Goal: Task Accomplishment & Management: Complete application form

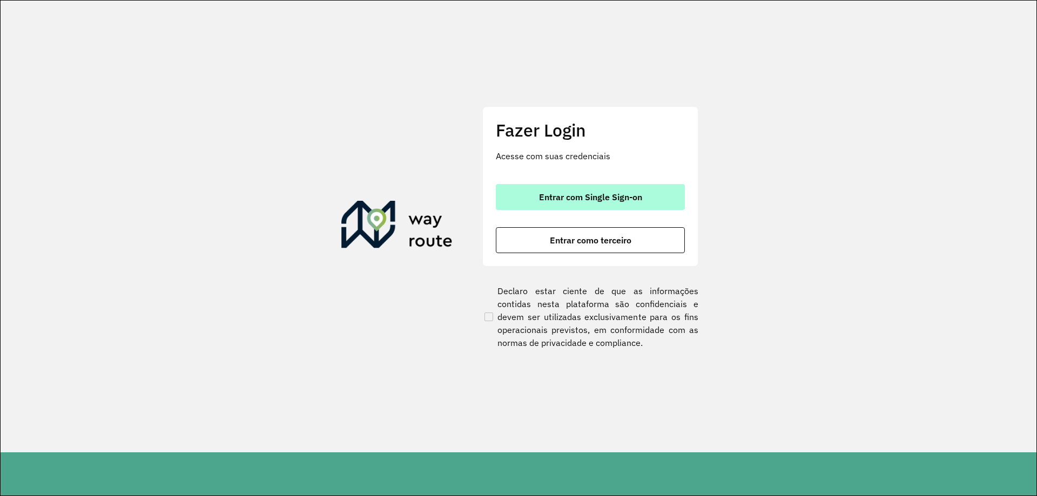
click at [579, 195] on span "Entrar com Single Sign-on" at bounding box center [590, 197] width 103 height 9
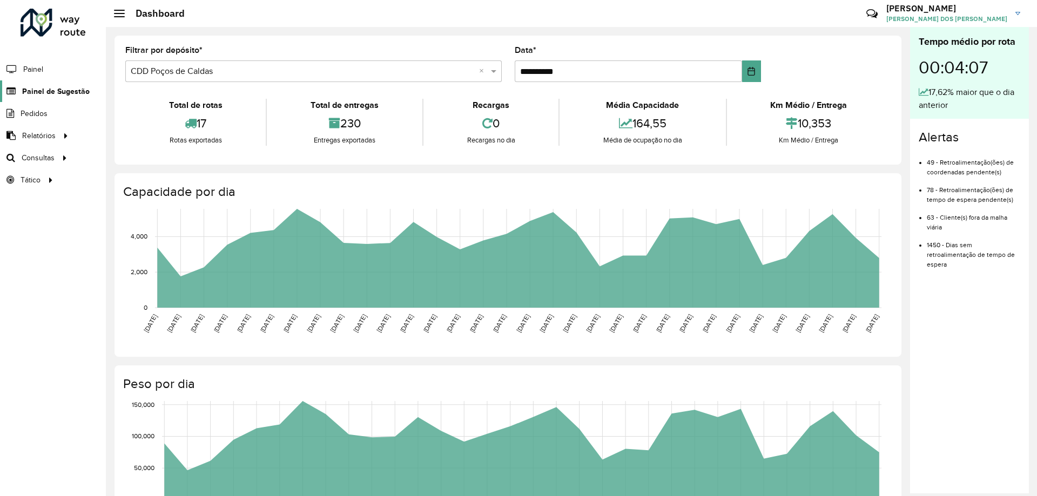
click at [38, 90] on span "Painel de Sugestão" at bounding box center [56, 91] width 68 height 11
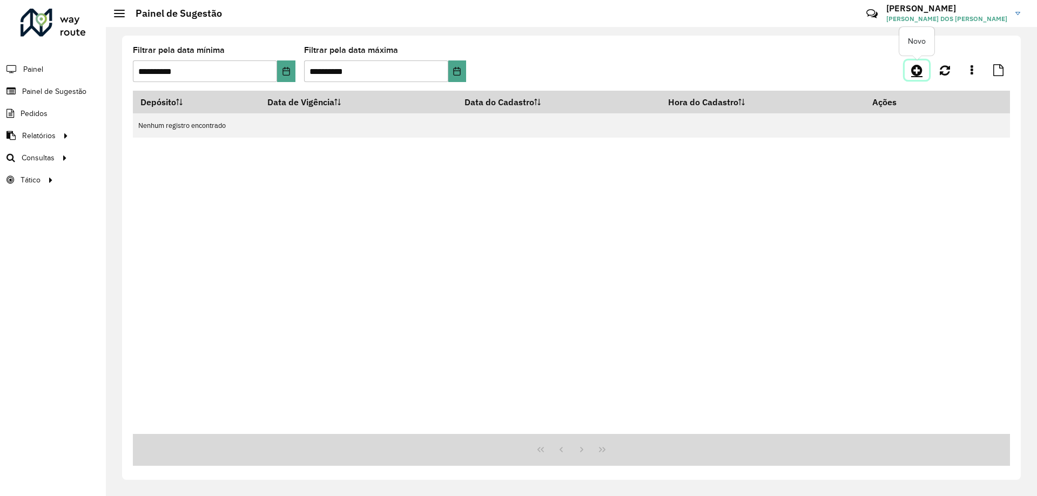
click at [916, 68] on icon at bounding box center [916, 70] width 11 height 13
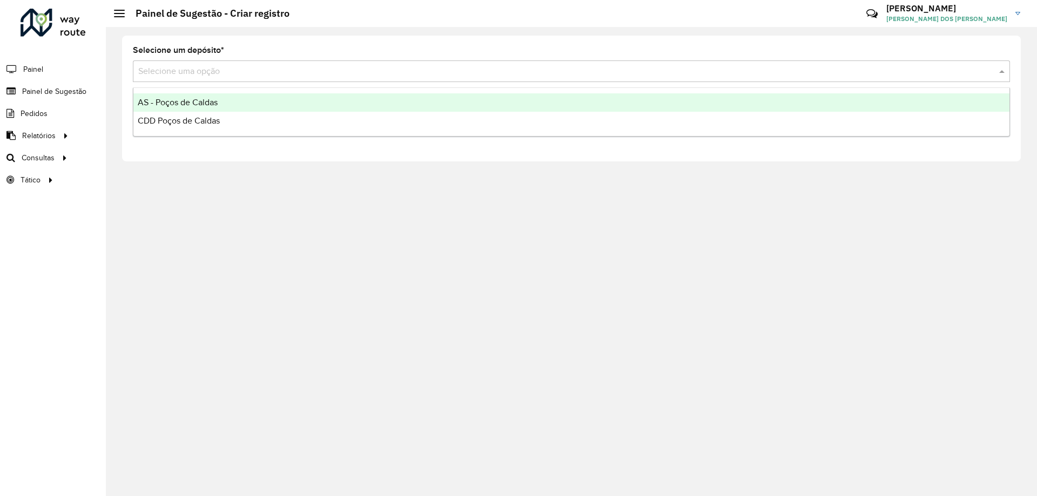
click at [370, 72] on input "text" at bounding box center [560, 71] width 845 height 13
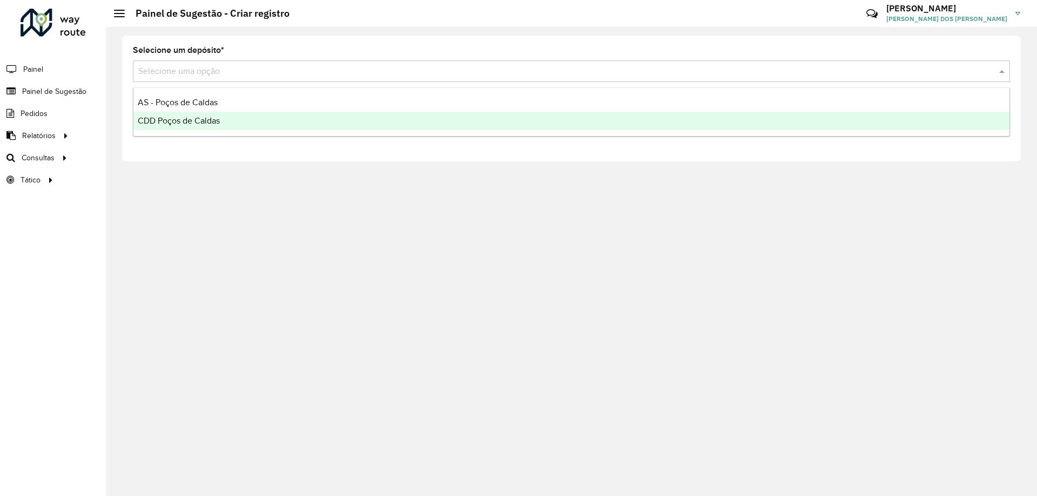
click at [270, 127] on div "CDD Poços de Caldas" at bounding box center [571, 121] width 876 height 18
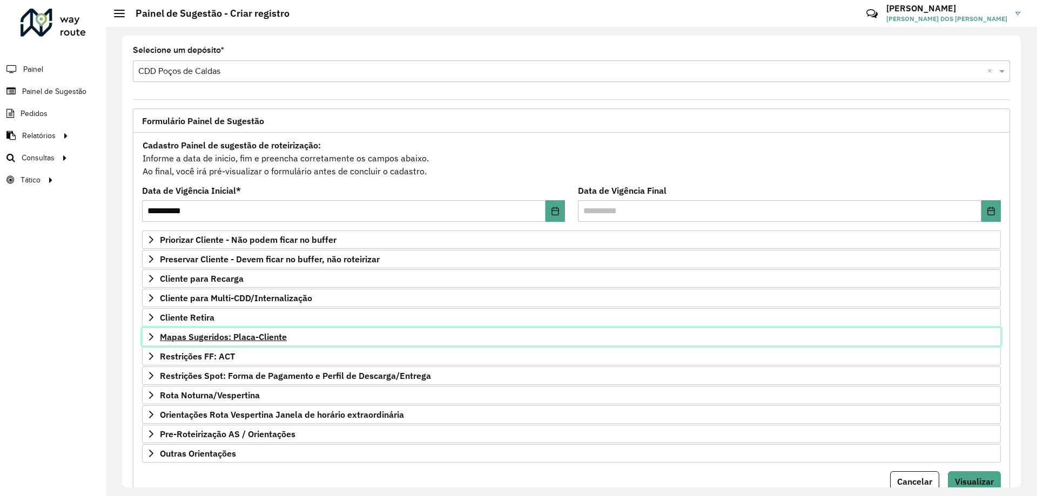
click at [259, 334] on span "Mapas Sugeridos: Placa-Cliente" at bounding box center [223, 337] width 127 height 9
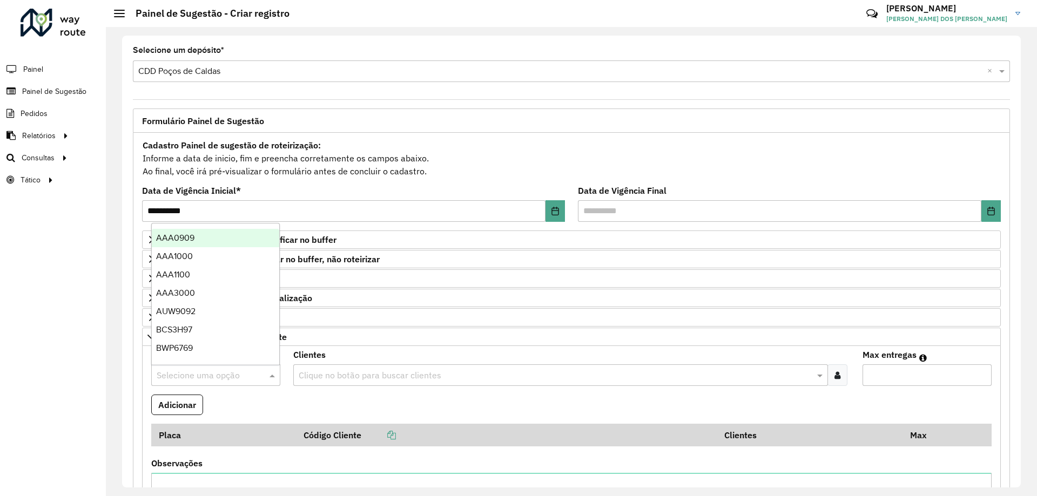
click at [221, 371] on input "text" at bounding box center [205, 375] width 97 height 13
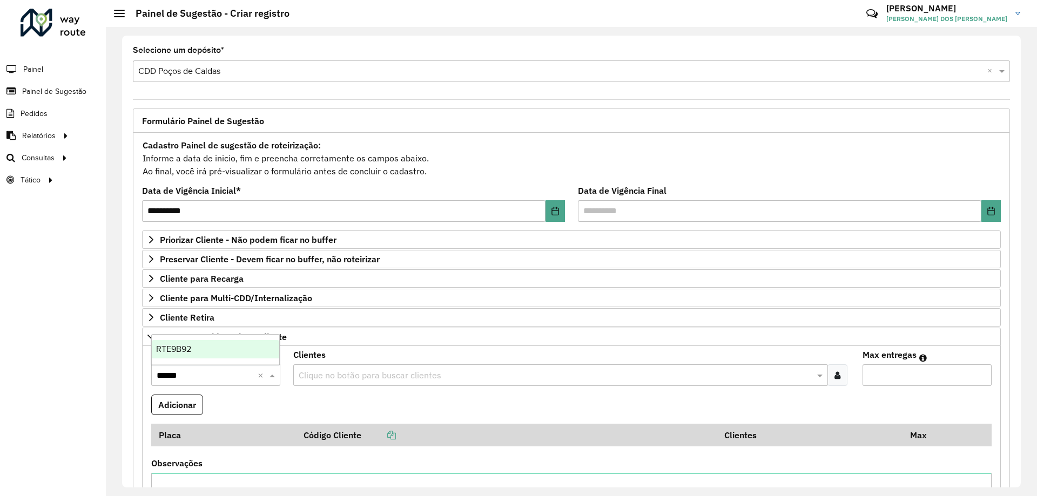
type input "*******"
click at [206, 347] on div "RTE9B92" at bounding box center [215, 349] width 127 height 18
click at [390, 371] on input "text" at bounding box center [555, 375] width 518 height 13
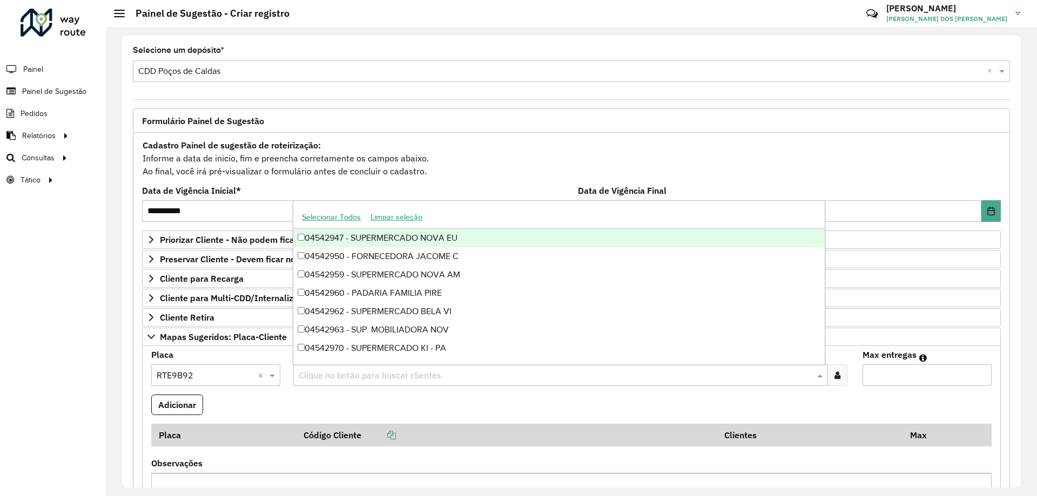
paste input "********"
type input "********"
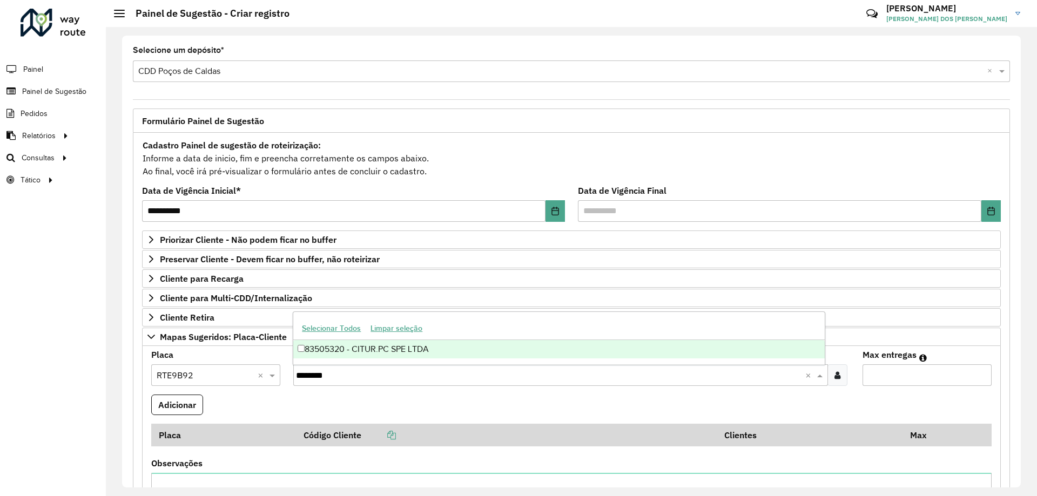
drag, startPoint x: 403, startPoint y: 348, endPoint x: 823, endPoint y: 373, distance: 419.9
click at [405, 348] on div "83505320 - CITUR.PC SPE LTDA" at bounding box center [558, 349] width 531 height 18
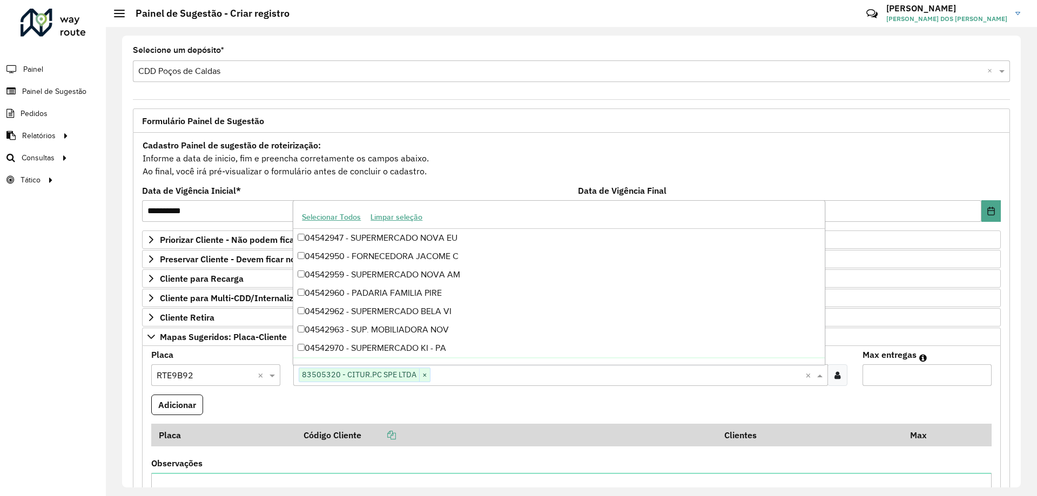
click at [926, 372] on input "Max entregas" at bounding box center [927, 376] width 129 height 22
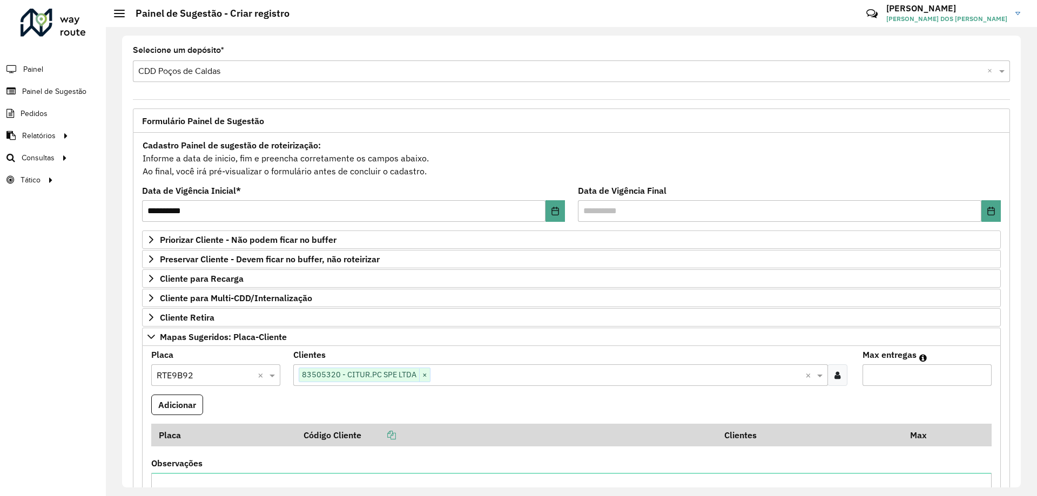
type input "*"
type input "**"
click at [166, 407] on button "Adicionar" at bounding box center [177, 405] width 52 height 21
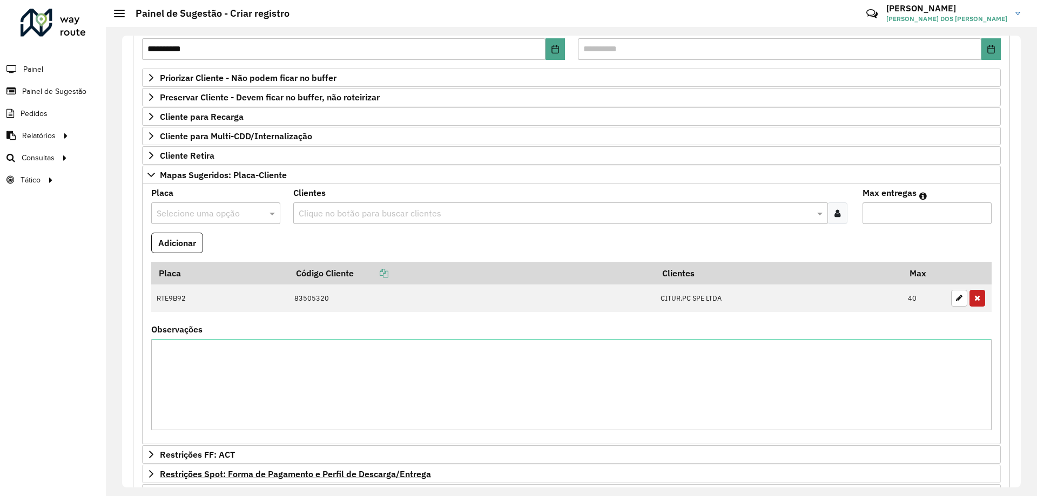
scroll to position [302, 0]
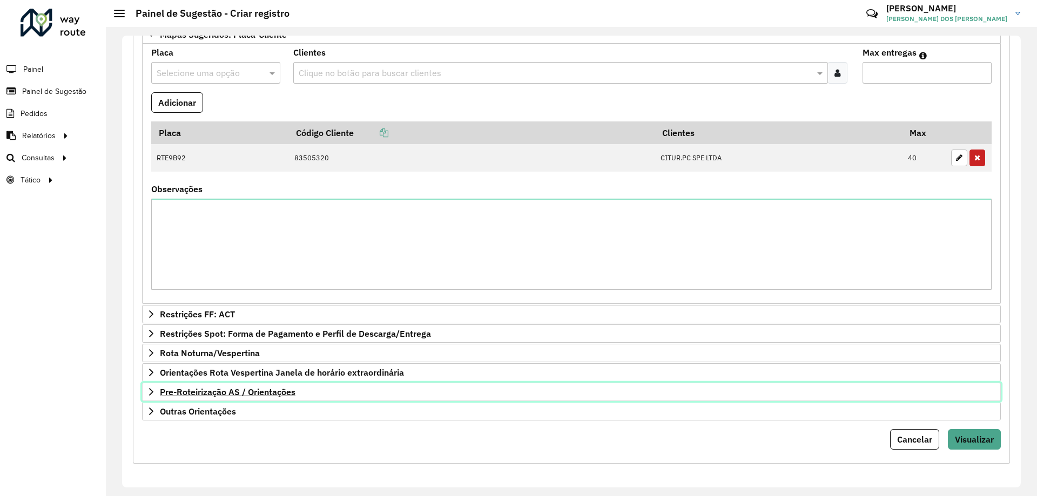
click at [257, 394] on span "Pre-Roteirização AS / Orientações" at bounding box center [228, 392] width 136 height 9
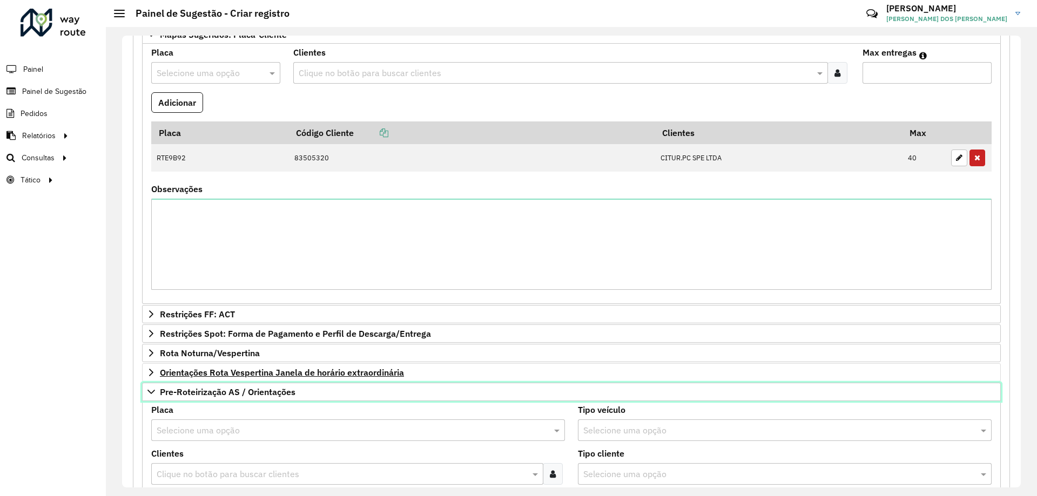
scroll to position [357, 0]
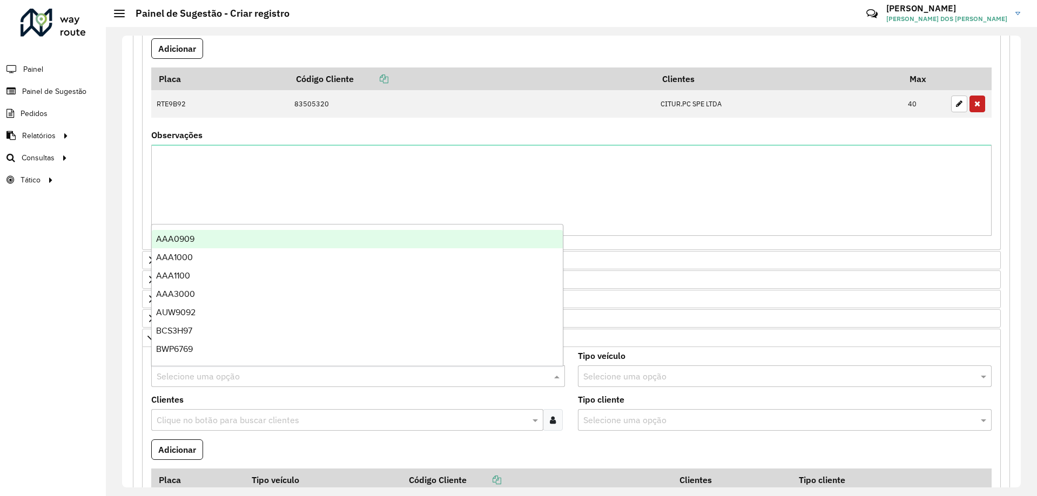
click at [227, 376] on input "text" at bounding box center [347, 377] width 381 height 13
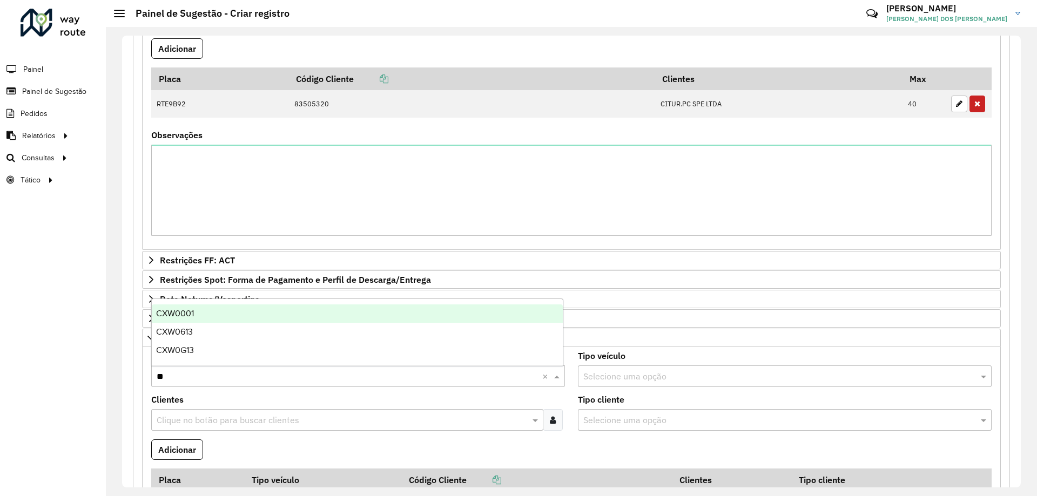
type input "***"
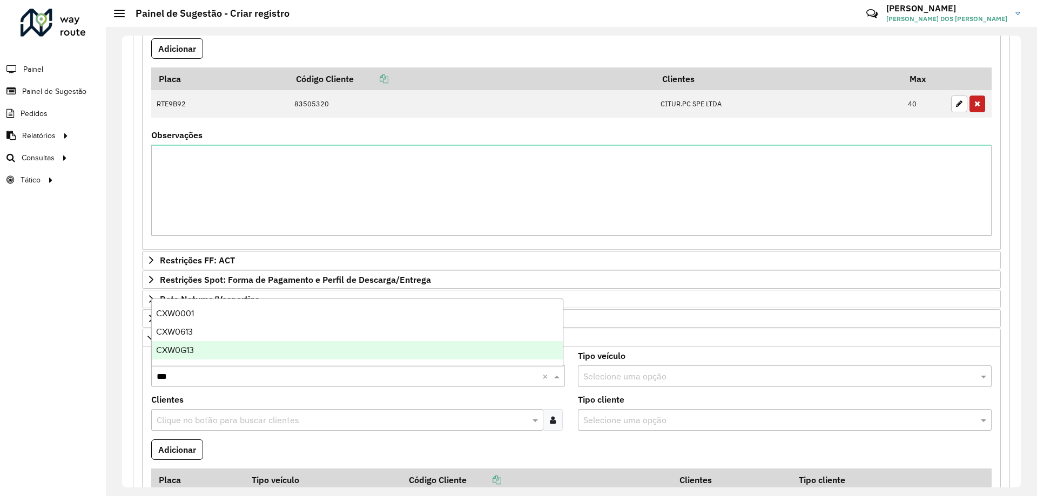
click at [198, 349] on div "CXW0G13" at bounding box center [357, 350] width 411 height 18
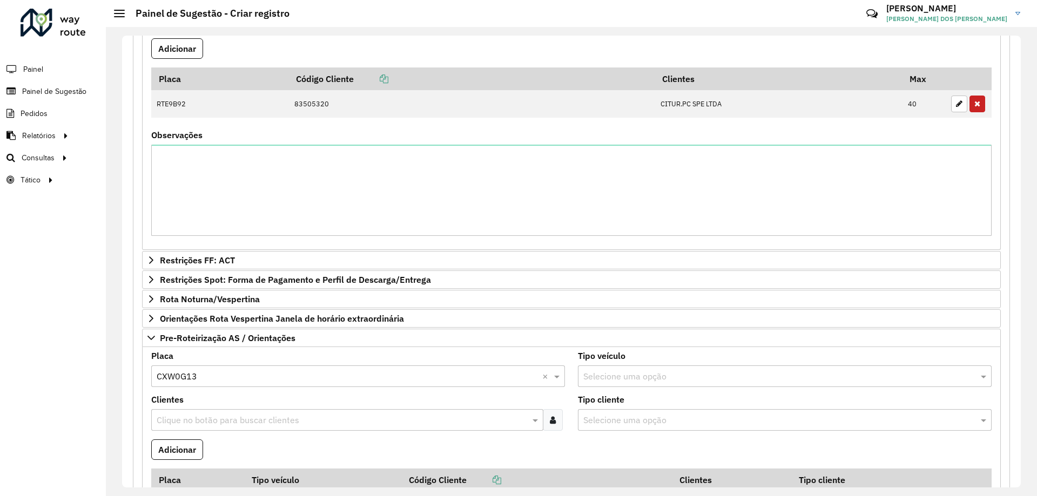
click at [252, 421] on input "text" at bounding box center [342, 420] width 376 height 13
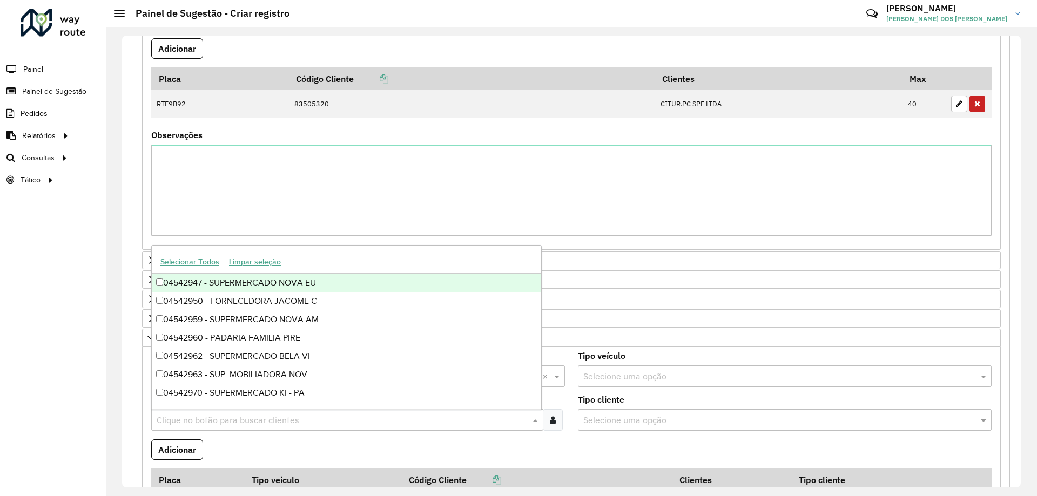
paste input "********"
type input "********"
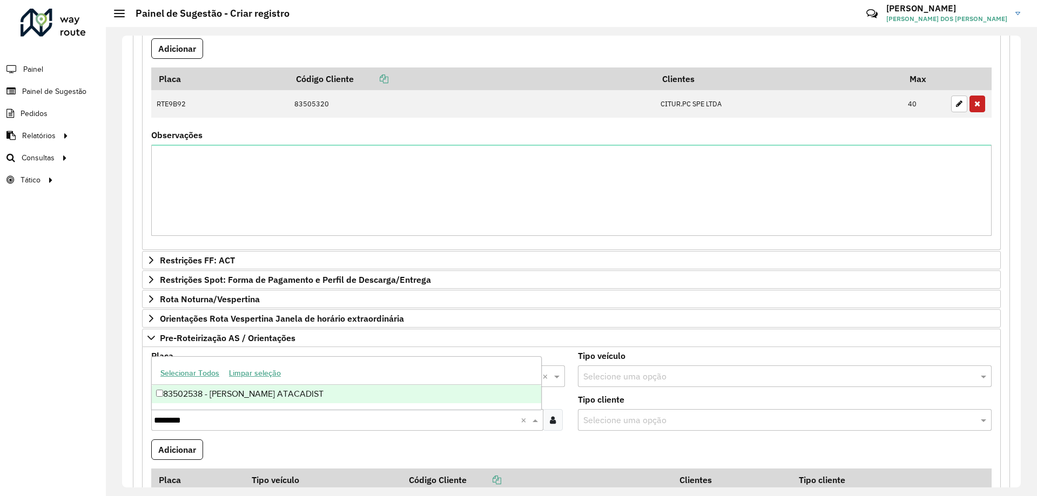
click at [254, 390] on div "83502538 - [PERSON_NAME] ATACADIST" at bounding box center [346, 394] width 389 height 18
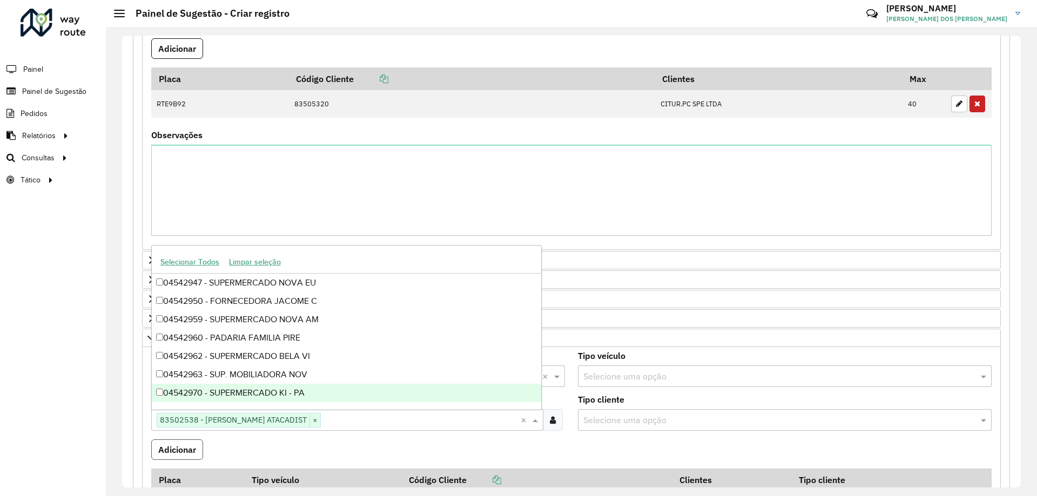
click at [189, 447] on button "Adicionar" at bounding box center [177, 450] width 52 height 21
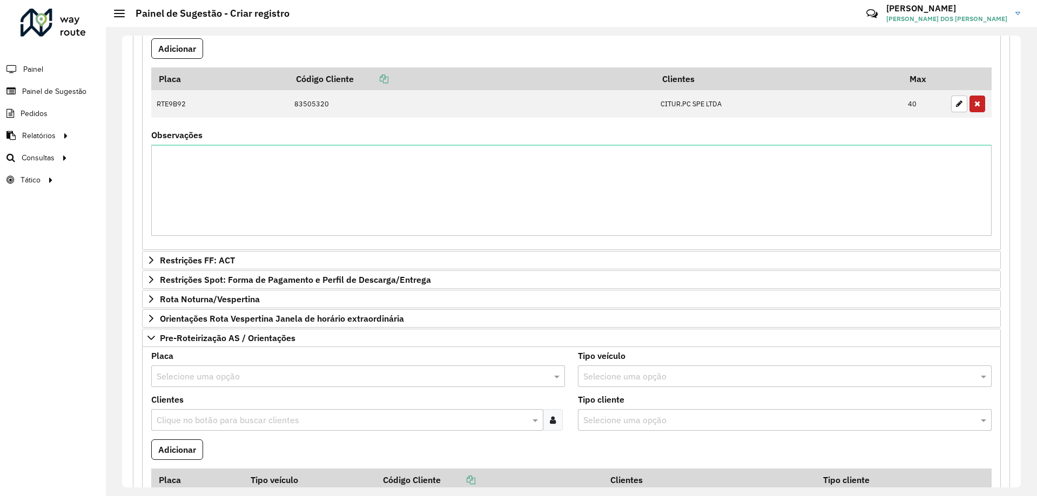
click at [237, 379] on input "text" at bounding box center [347, 377] width 381 height 13
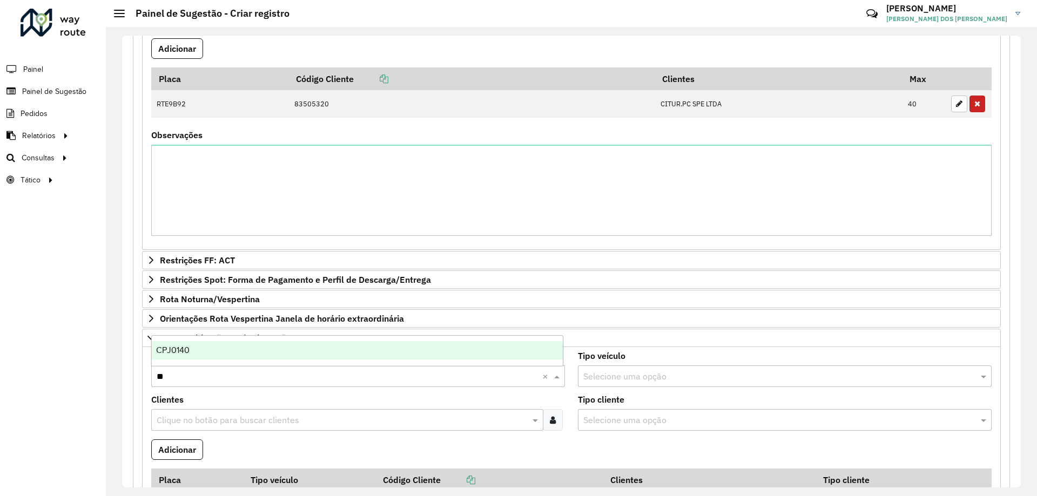
type input "***"
click at [254, 349] on div "CPJ0140" at bounding box center [357, 350] width 411 height 18
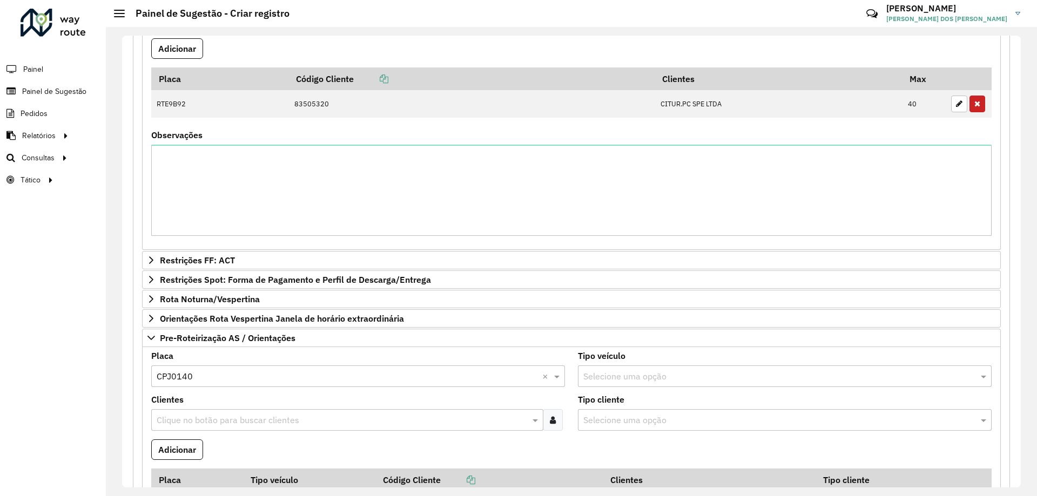
click at [250, 418] on input "text" at bounding box center [342, 420] width 376 height 13
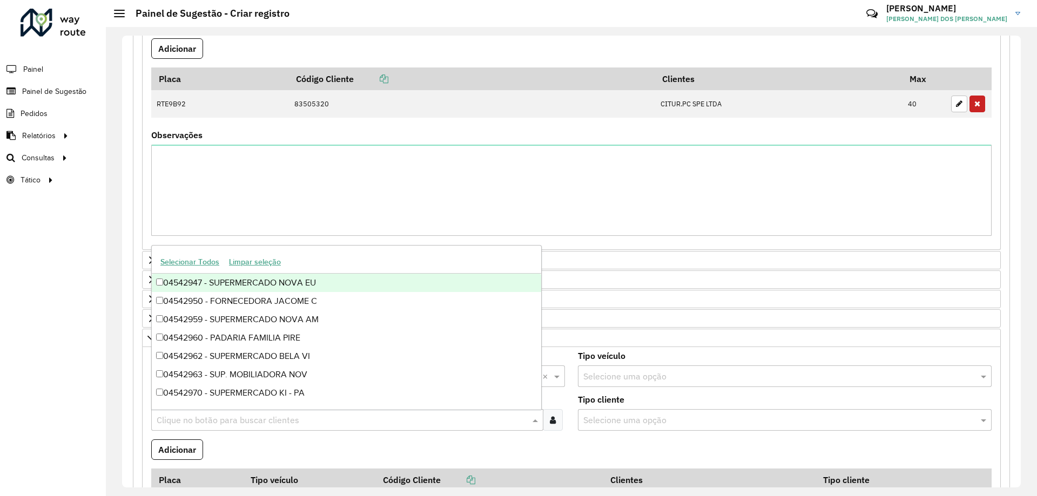
paste input "********"
type input "********"
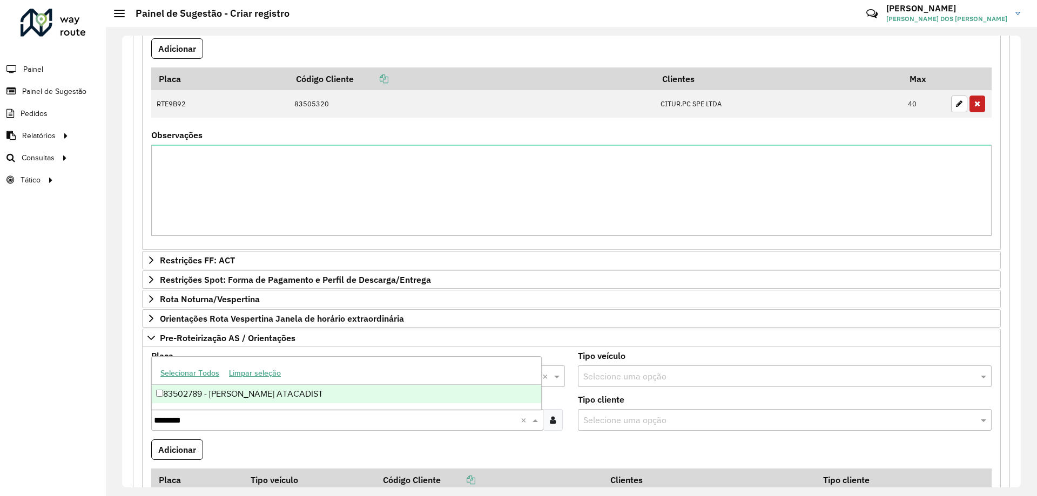
click at [251, 394] on div "83502789 - [PERSON_NAME] ATACADIST" at bounding box center [346, 394] width 389 height 18
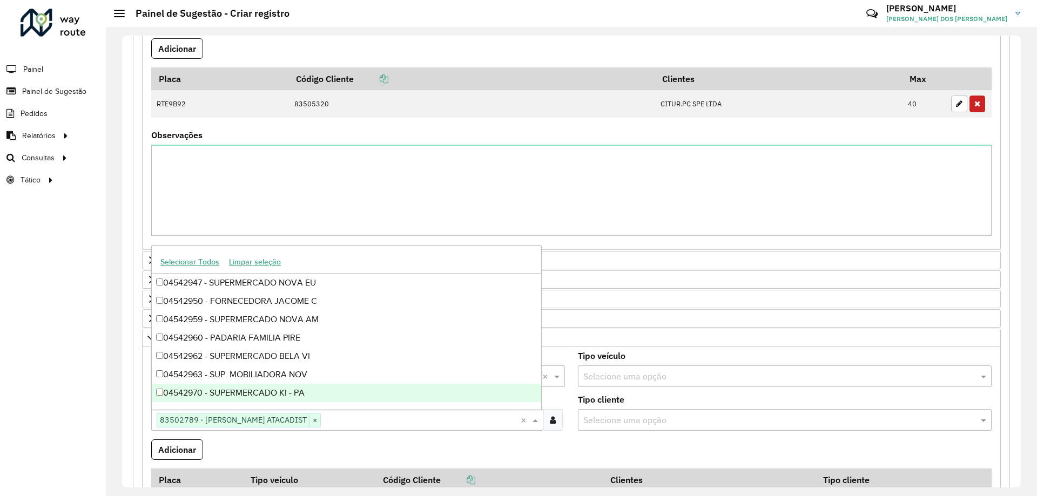
click at [160, 460] on button "Adicionar" at bounding box center [177, 450] width 52 height 21
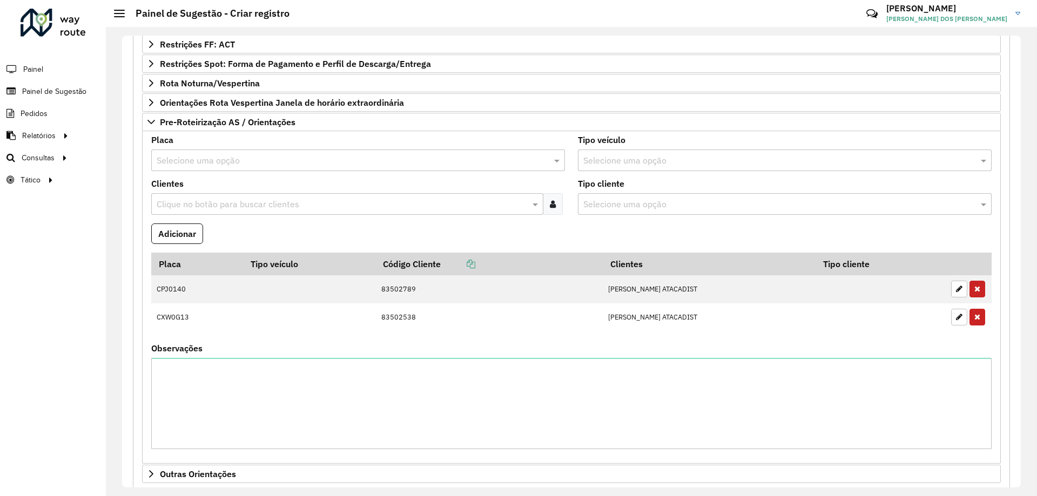
scroll to position [635, 0]
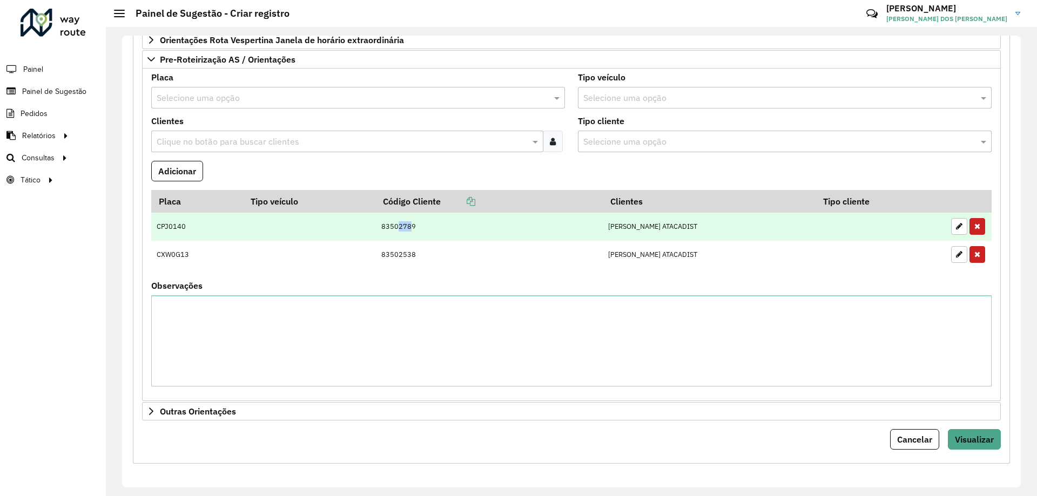
drag, startPoint x: 404, startPoint y: 227, endPoint x: 419, endPoint y: 229, distance: 15.3
click at [419, 229] on td "83502789" at bounding box center [488, 227] width 227 height 28
copy td "2789"
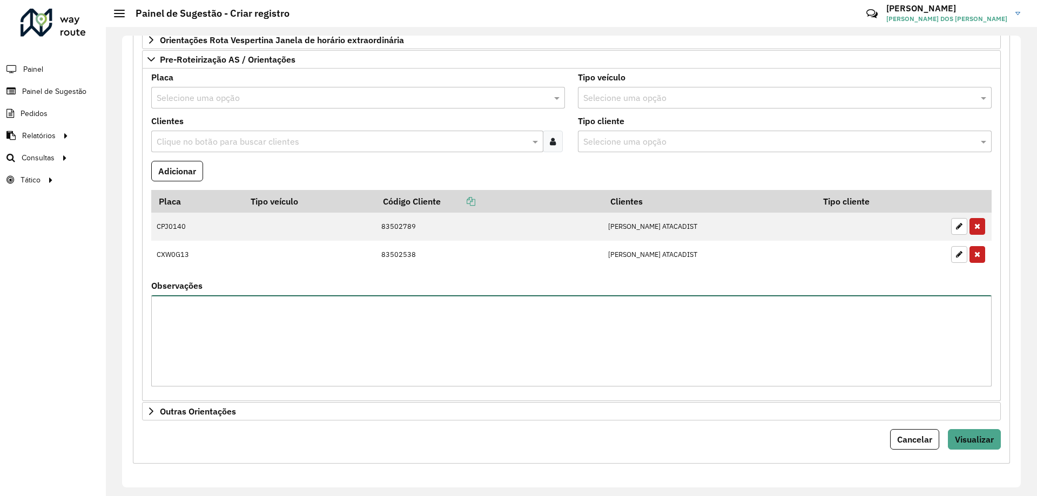
drag, startPoint x: 617, startPoint y: 367, endPoint x: 466, endPoint y: 273, distance: 177.8
click at [617, 367] on textarea "Observações" at bounding box center [571, 340] width 840 height 91
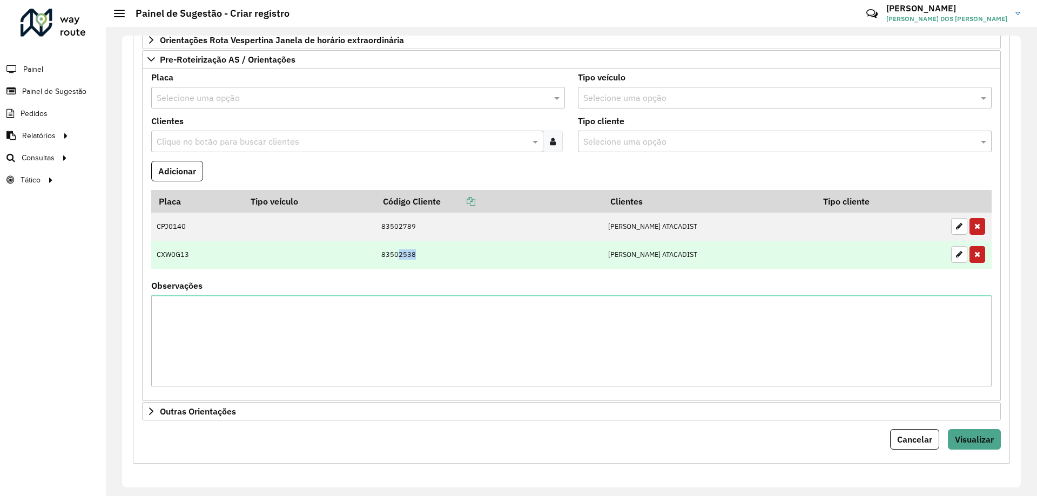
drag, startPoint x: 405, startPoint y: 255, endPoint x: 423, endPoint y: 255, distance: 18.9
click at [423, 255] on td "83502538" at bounding box center [488, 255] width 227 height 28
copy td "2538"
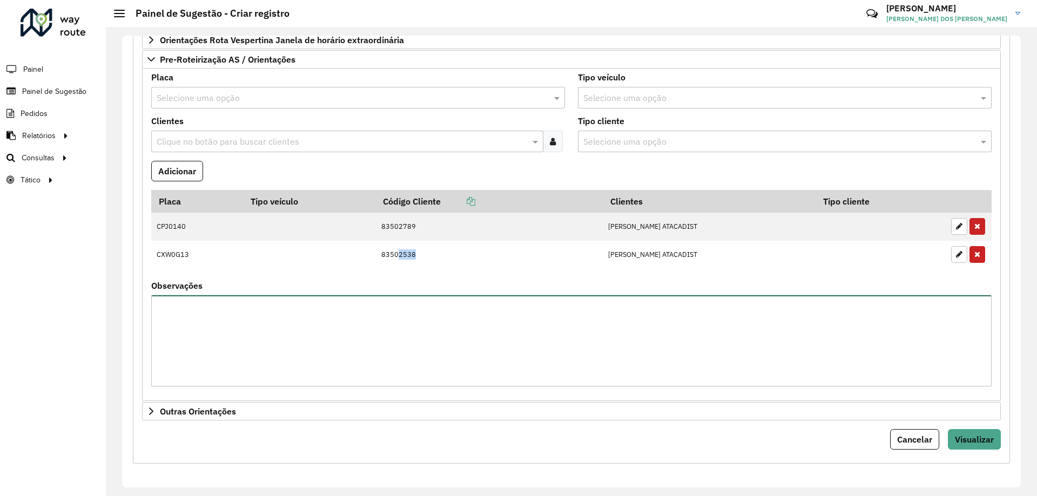
click at [623, 362] on textarea "Observações" at bounding box center [571, 340] width 840 height 91
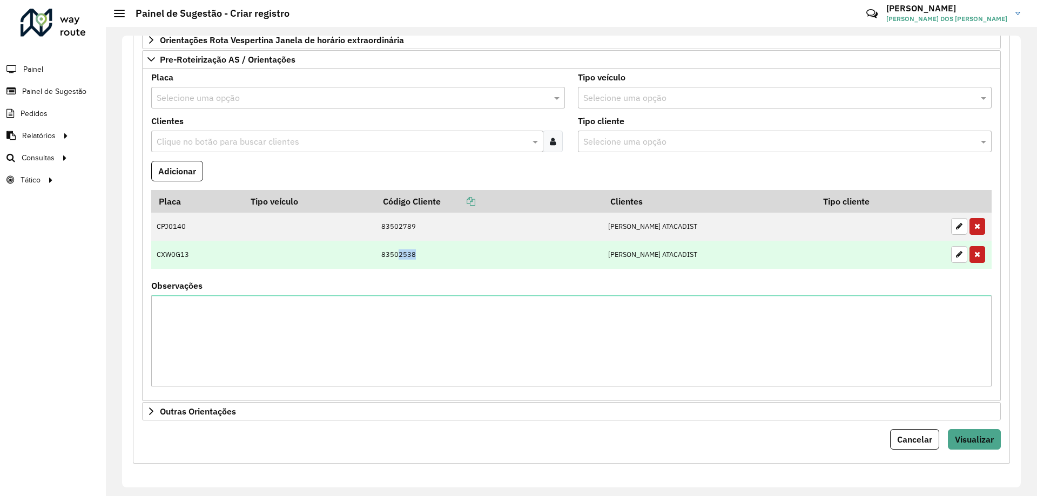
drag, startPoint x: 403, startPoint y: 255, endPoint x: 420, endPoint y: 255, distance: 16.2
click at [420, 255] on td "83502538" at bounding box center [488, 255] width 227 height 28
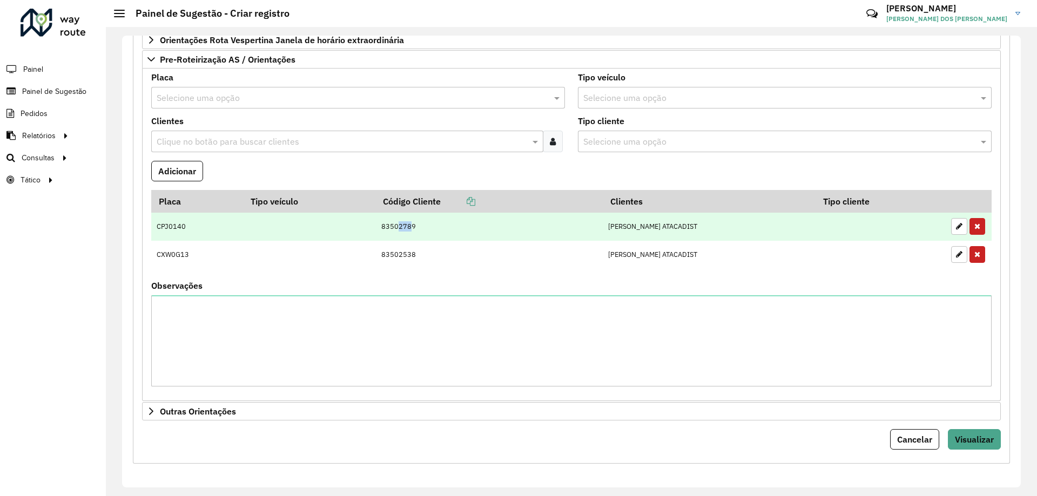
drag, startPoint x: 403, startPoint y: 225, endPoint x: 419, endPoint y: 224, distance: 15.7
click at [419, 224] on td "83502789" at bounding box center [488, 227] width 227 height 28
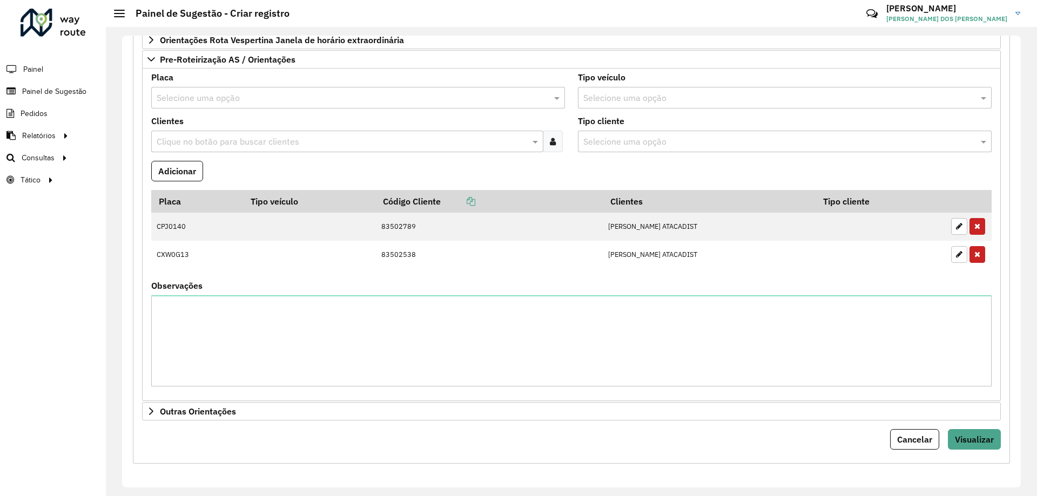
drag, startPoint x: 487, startPoint y: 173, endPoint x: 469, endPoint y: 180, distance: 19.2
click at [487, 173] on formly-field "Adicionar" at bounding box center [571, 175] width 853 height 29
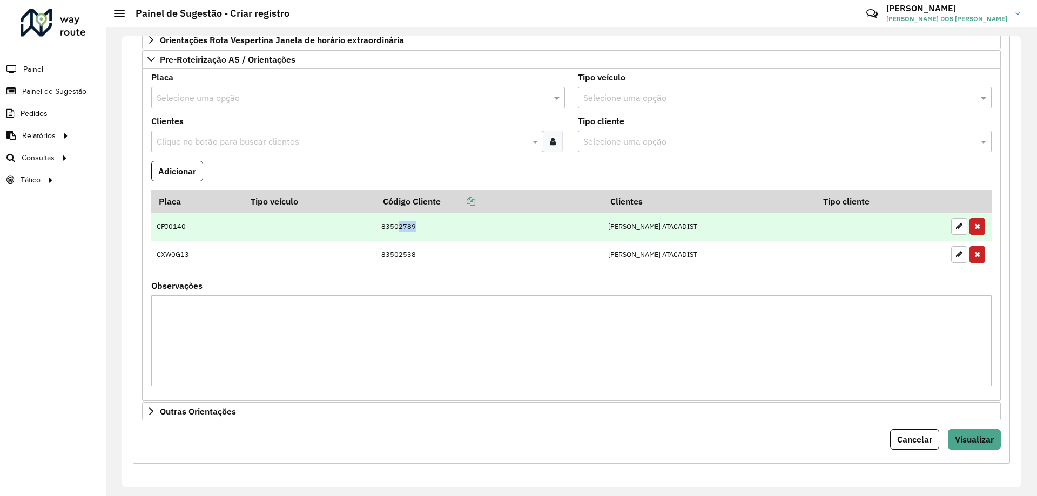
drag, startPoint x: 403, startPoint y: 228, endPoint x: 420, endPoint y: 228, distance: 16.7
click at [420, 228] on td "83502789" at bounding box center [488, 227] width 227 height 28
copy td "2789"
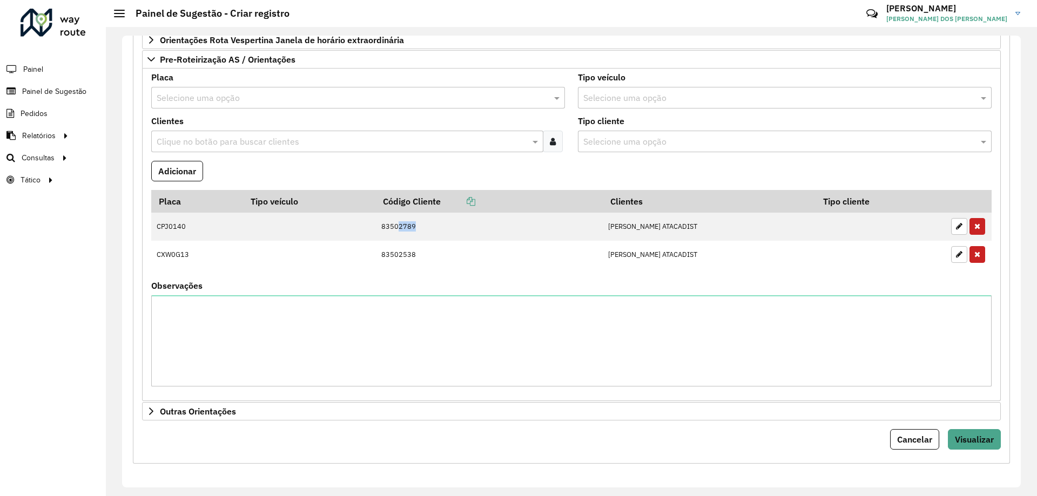
click at [439, 290] on div "Observações" at bounding box center [571, 334] width 840 height 105
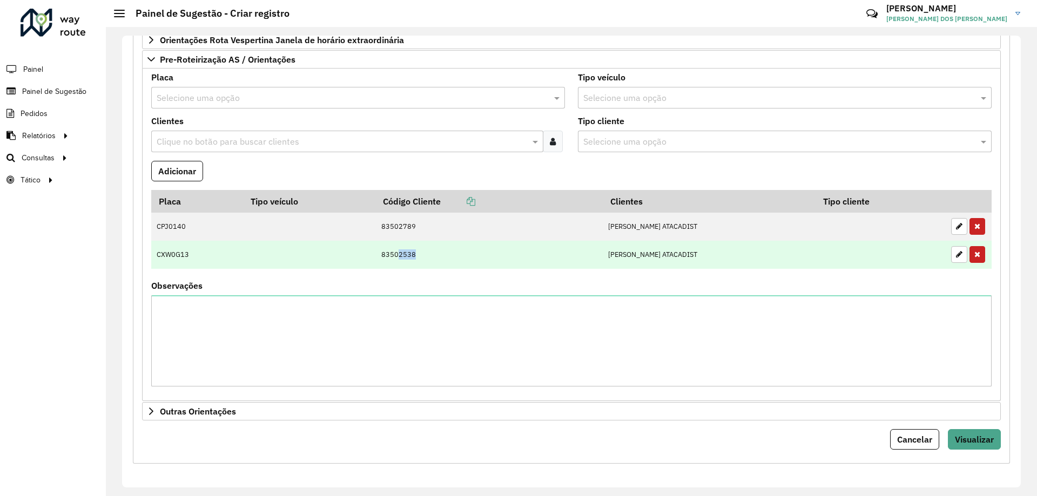
drag, startPoint x: 402, startPoint y: 255, endPoint x: 423, endPoint y: 258, distance: 20.6
click at [423, 258] on td "83502538" at bounding box center [488, 255] width 227 height 28
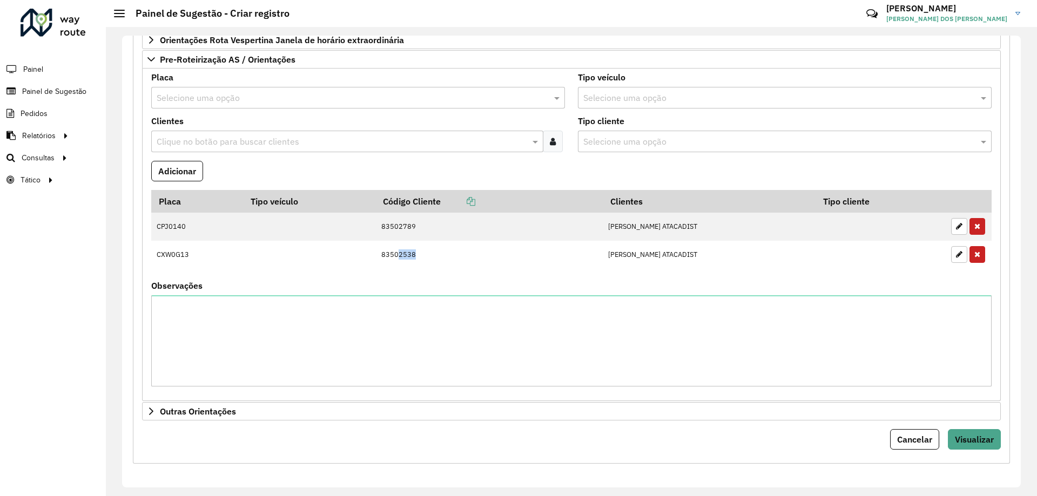
copy td "2538"
click at [487, 295] on div "Observações" at bounding box center [571, 334] width 840 height 105
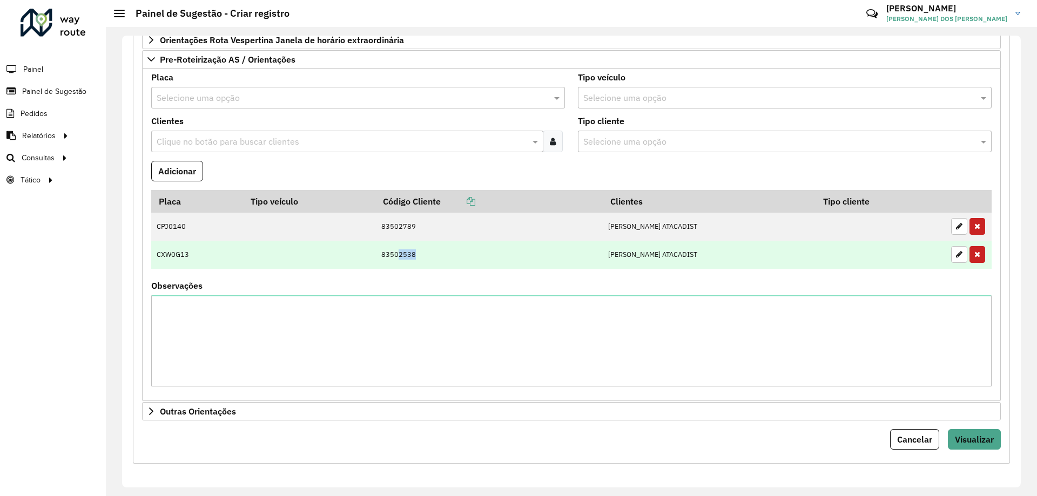
drag, startPoint x: 462, startPoint y: 260, endPoint x: 405, endPoint y: 253, distance: 57.1
click at [405, 253] on td "83502538" at bounding box center [488, 255] width 227 height 28
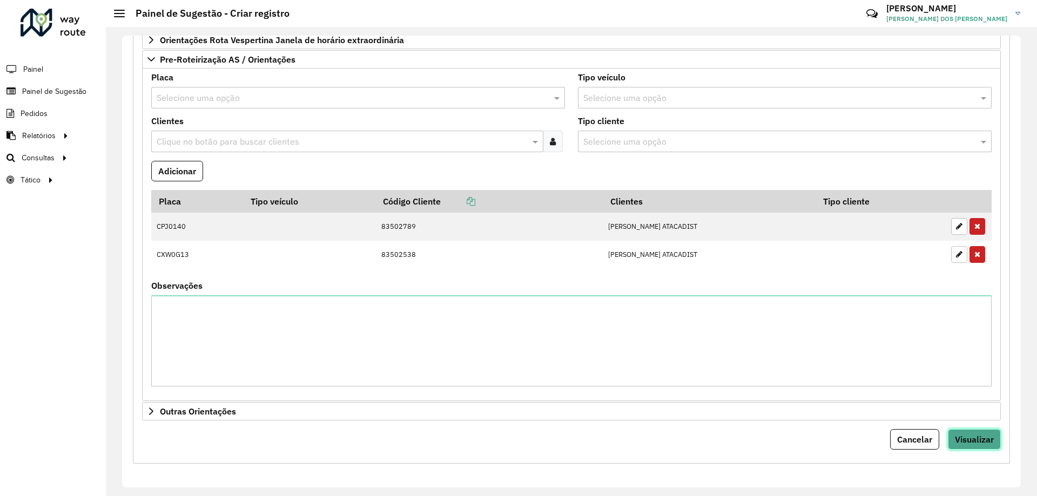
click at [981, 435] on span "Visualizar" at bounding box center [974, 439] width 39 height 11
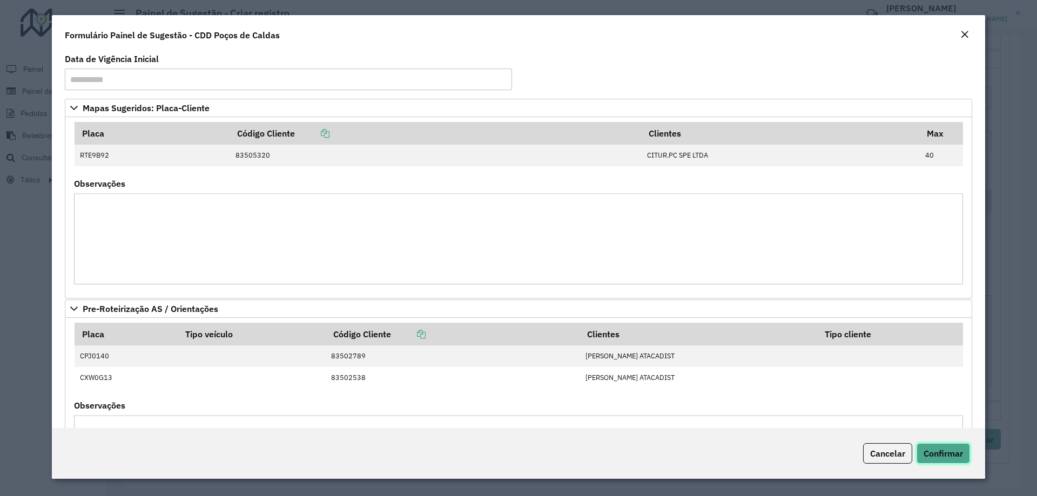
click at [948, 461] on button "Confirmar" at bounding box center [943, 453] width 53 height 21
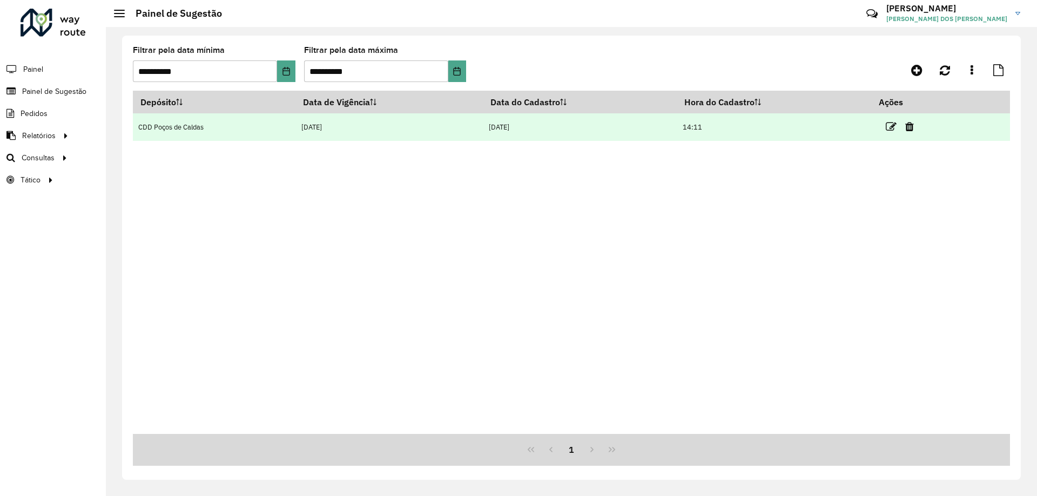
click at [899, 127] on td at bounding box center [904, 126] width 65 height 27
click at [890, 129] on icon at bounding box center [891, 127] width 11 height 11
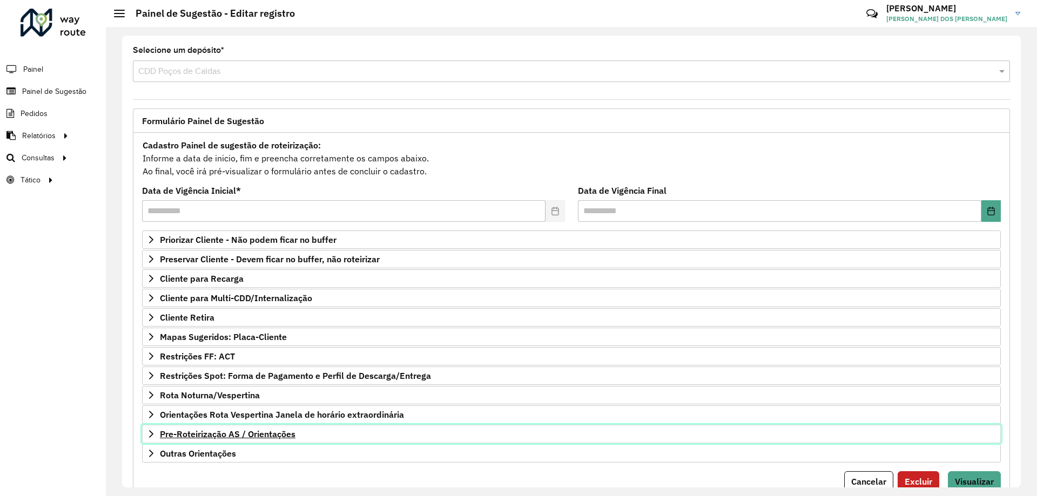
click at [311, 428] on link "Pre-Roteirização AS / Orientações" at bounding box center [571, 434] width 859 height 18
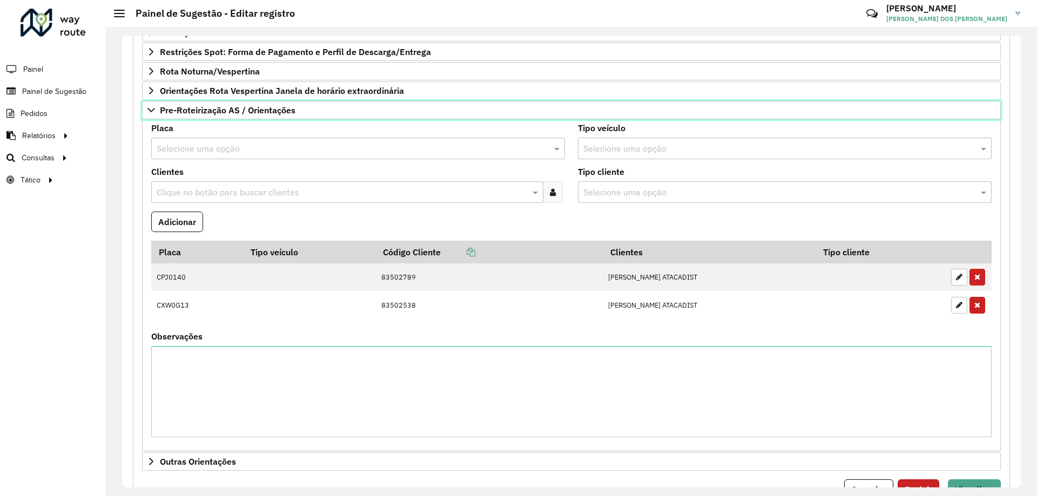
scroll to position [374, 0]
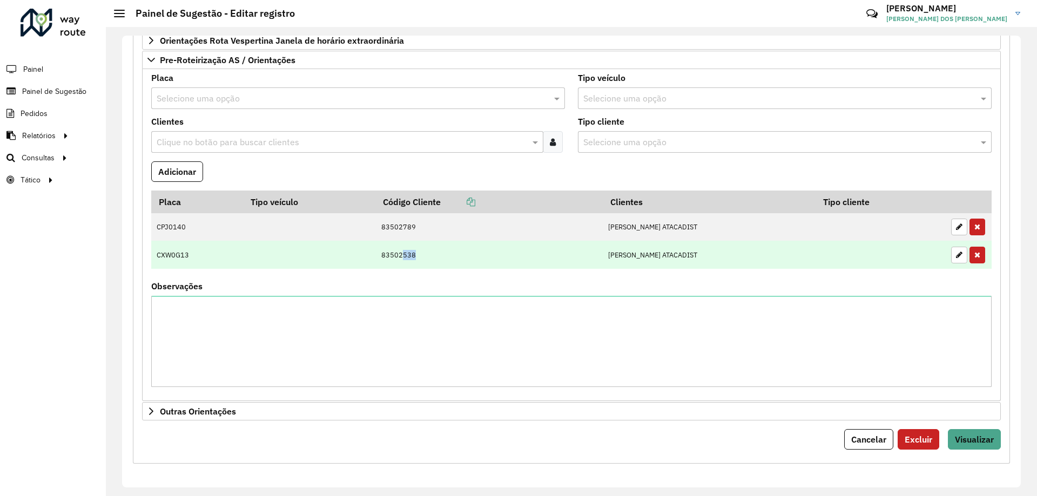
drag, startPoint x: 406, startPoint y: 256, endPoint x: 427, endPoint y: 255, distance: 21.1
click at [427, 255] on td "83502538" at bounding box center [488, 255] width 227 height 28
drag, startPoint x: 402, startPoint y: 252, endPoint x: 421, endPoint y: 254, distance: 19.0
click at [420, 254] on td "83502538" at bounding box center [488, 255] width 227 height 28
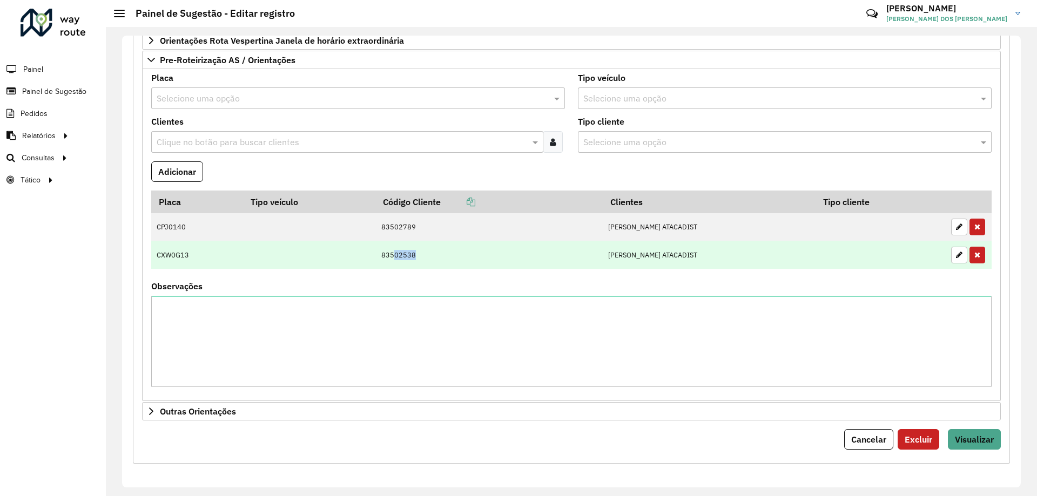
click at [421, 254] on td "83502538" at bounding box center [488, 255] width 227 height 28
drag, startPoint x: 406, startPoint y: 256, endPoint x: 419, endPoint y: 256, distance: 12.4
click at [419, 256] on td "83502538" at bounding box center [488, 255] width 227 height 28
drag, startPoint x: 405, startPoint y: 254, endPoint x: 422, endPoint y: 254, distance: 17.3
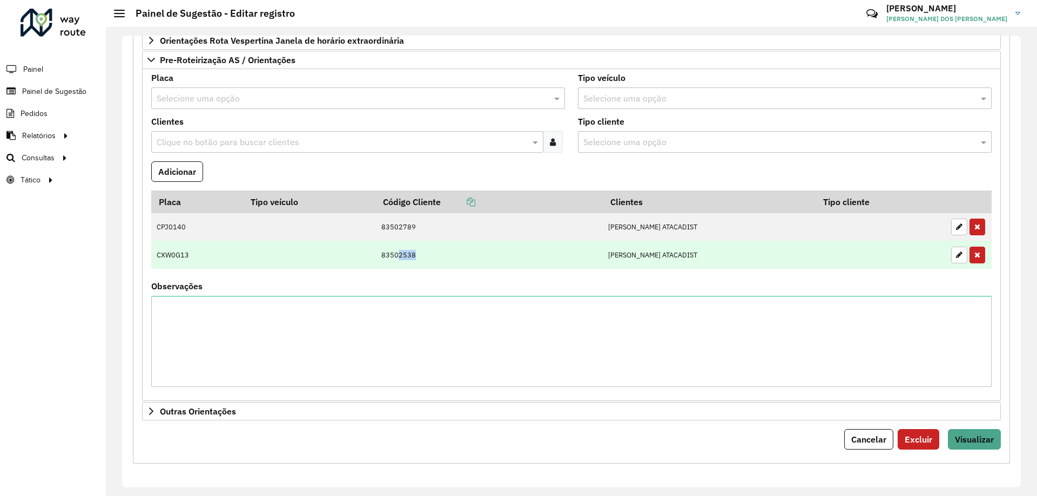
click at [422, 254] on td "83502538" at bounding box center [488, 255] width 227 height 28
copy td "2538"
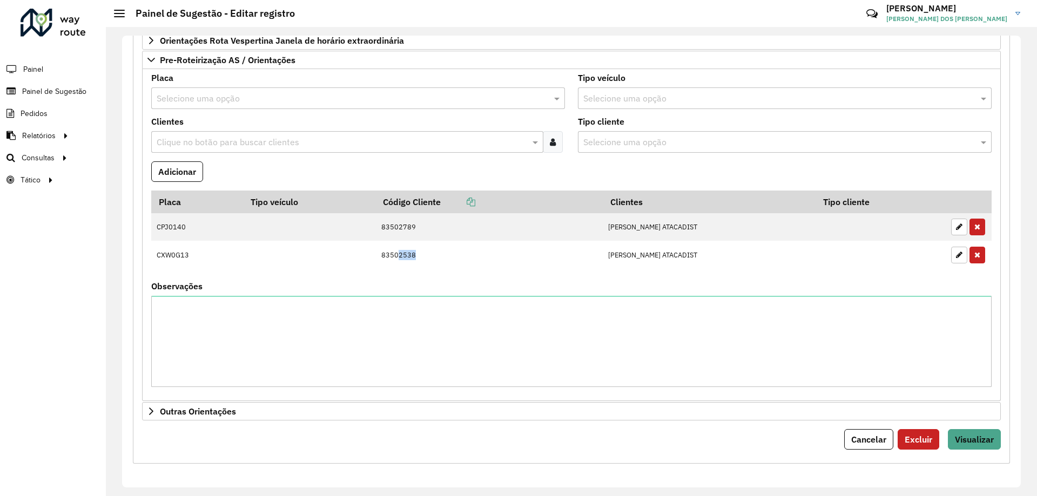
scroll to position [104, 0]
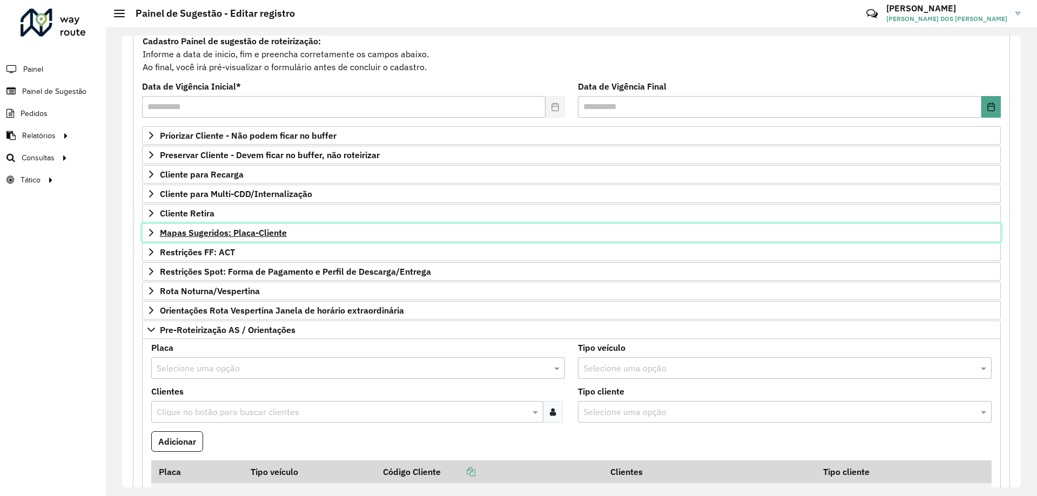
click at [261, 236] on span "Mapas Sugeridos: Placa-Cliente" at bounding box center [223, 232] width 127 height 9
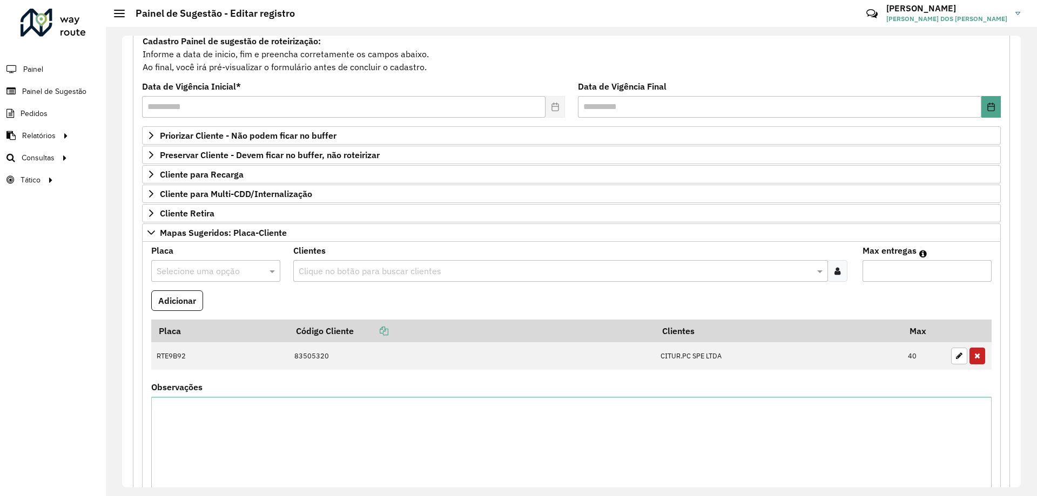
click at [224, 275] on input "text" at bounding box center [205, 271] width 97 height 13
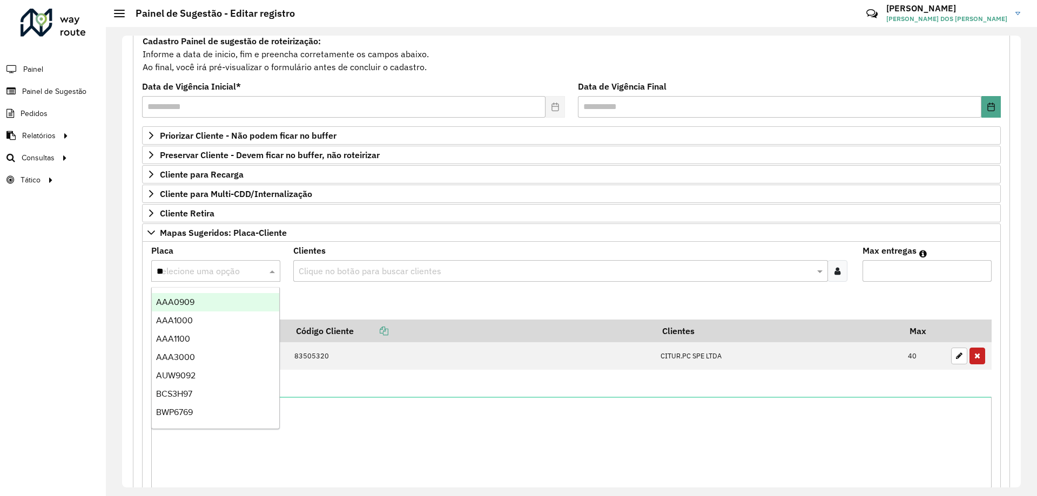
type input "***"
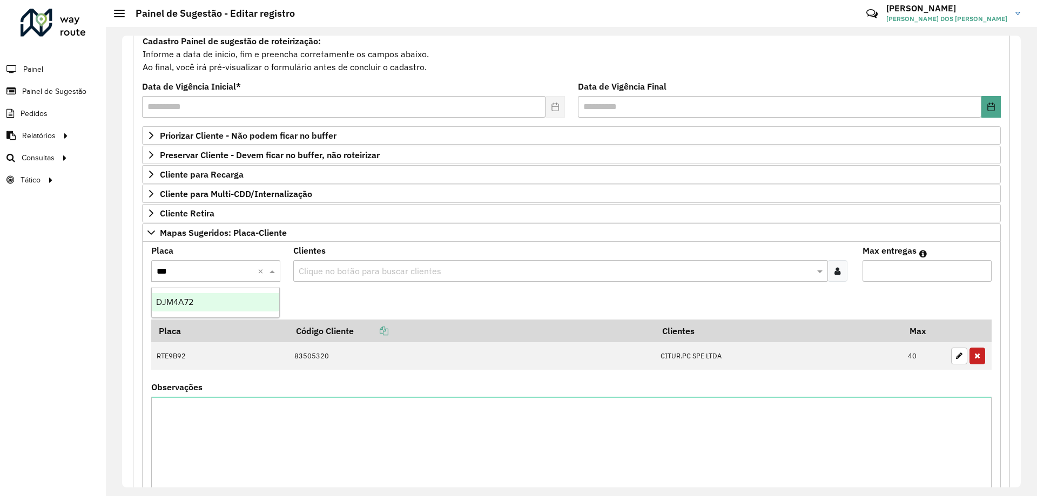
click at [237, 302] on div "DJM4A72" at bounding box center [215, 302] width 127 height 18
click at [340, 266] on input "text" at bounding box center [555, 271] width 518 height 13
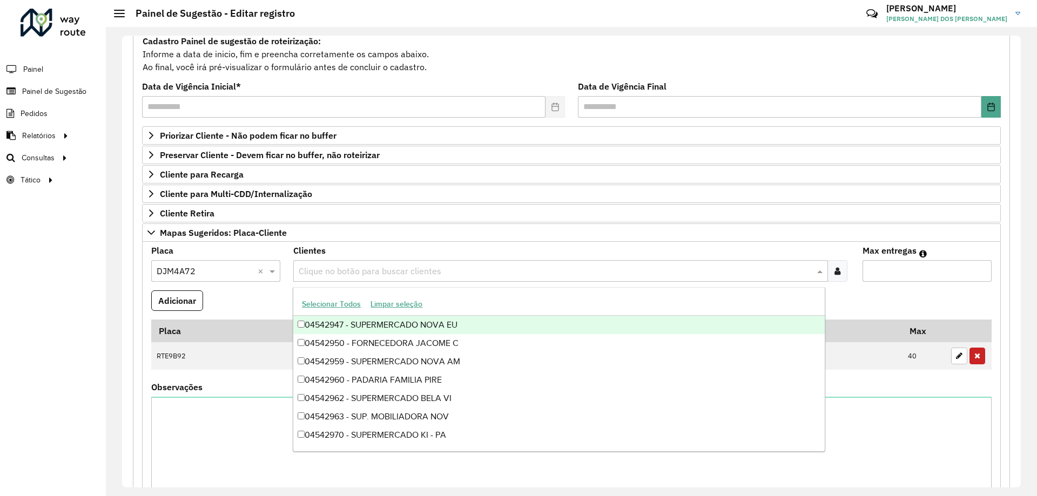
paste input "**********"
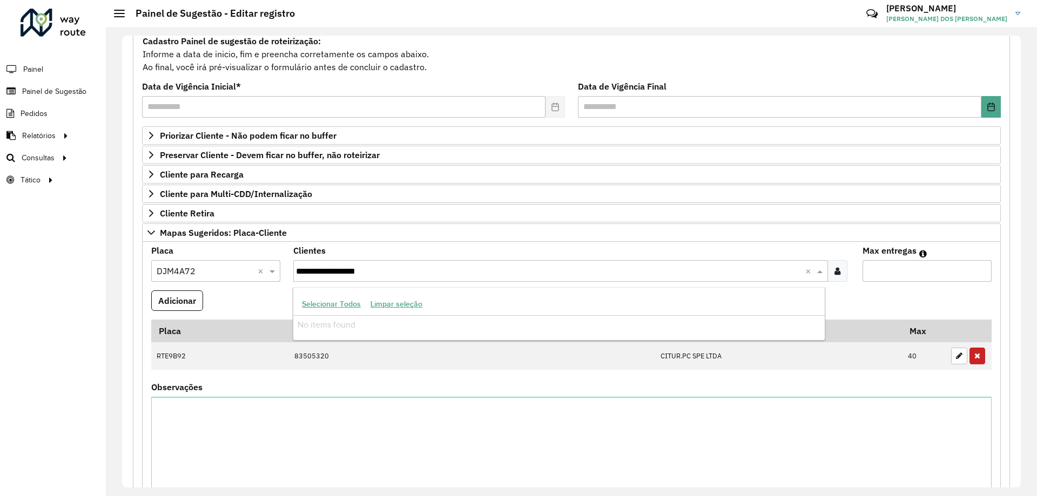
type input "********"
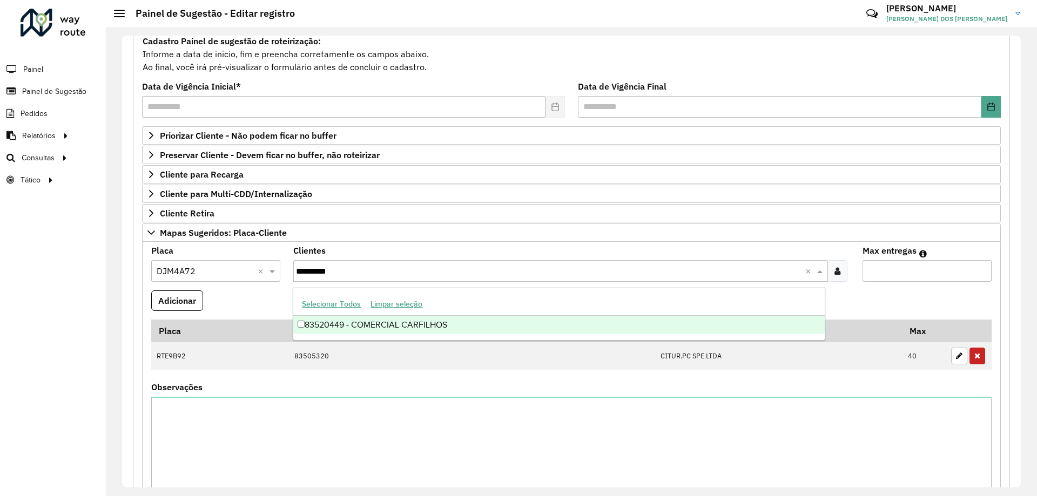
click at [422, 317] on div "83520449 - COMERCIAL CARFILHOS" at bounding box center [558, 325] width 531 height 18
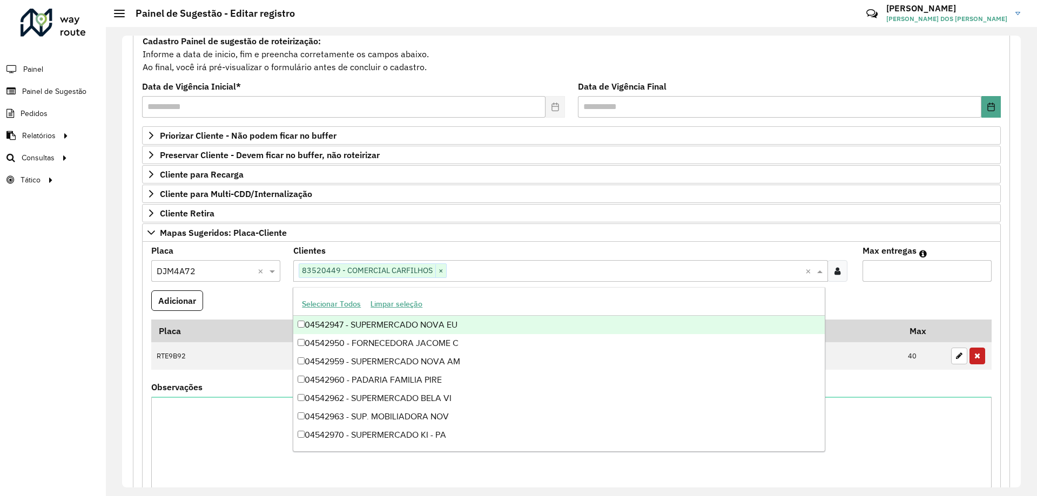
paste input "**********"
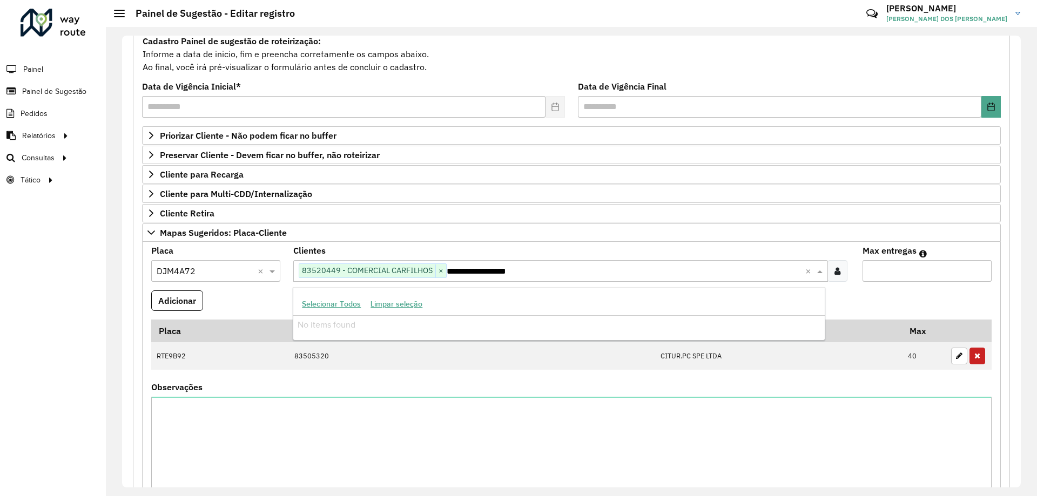
type input "********"
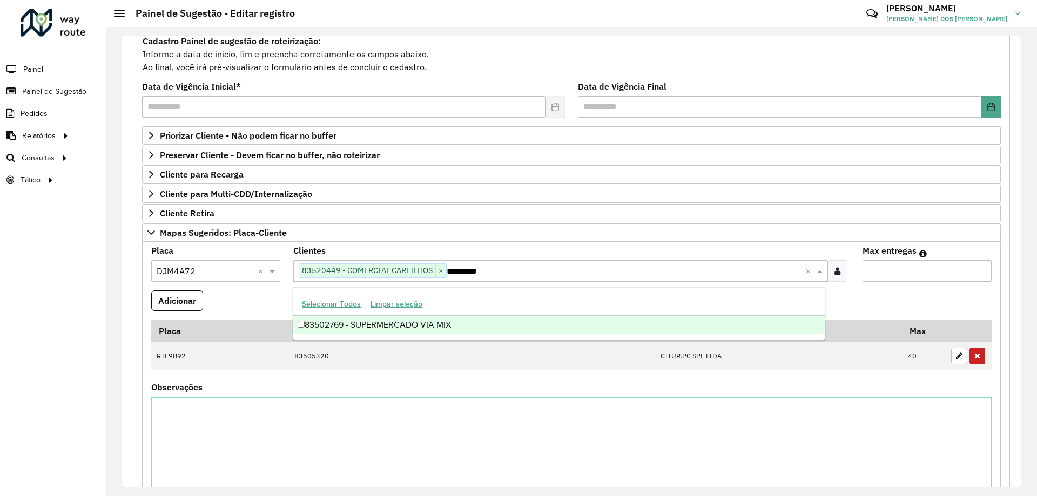
click at [507, 322] on div "83502769 - SUPERMERCADO VIA MIX" at bounding box center [558, 325] width 531 height 18
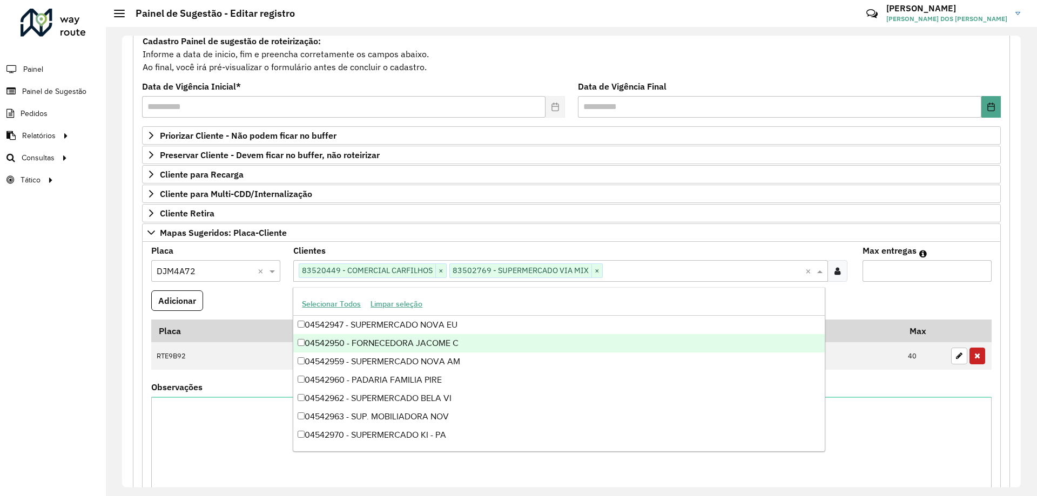
paste input "**********"
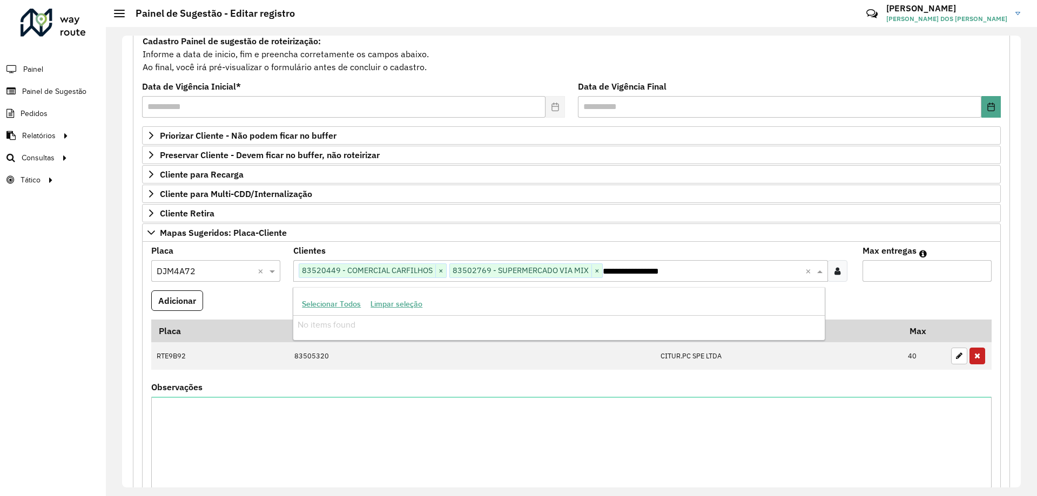
type input "********"
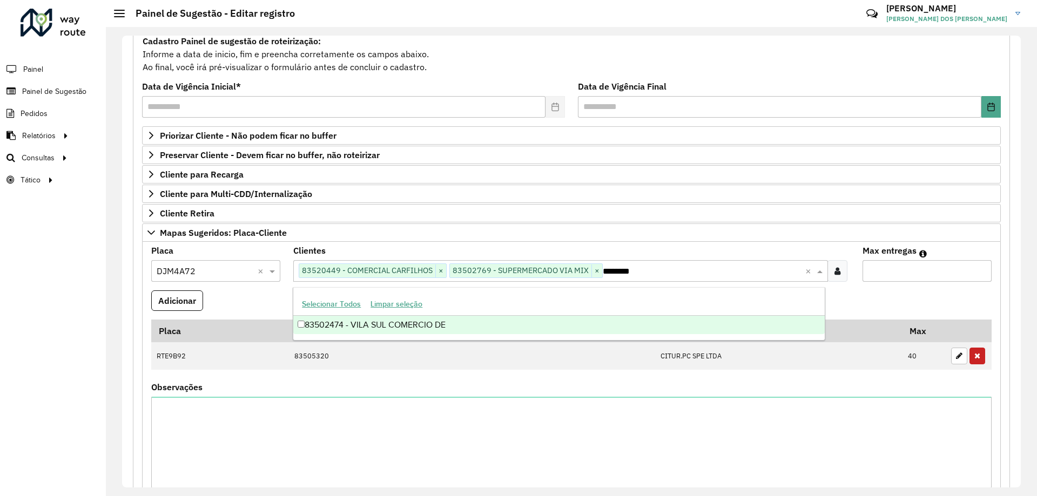
click at [595, 327] on div "83502474 - VILA SUL COMERCIO DE" at bounding box center [558, 325] width 531 height 18
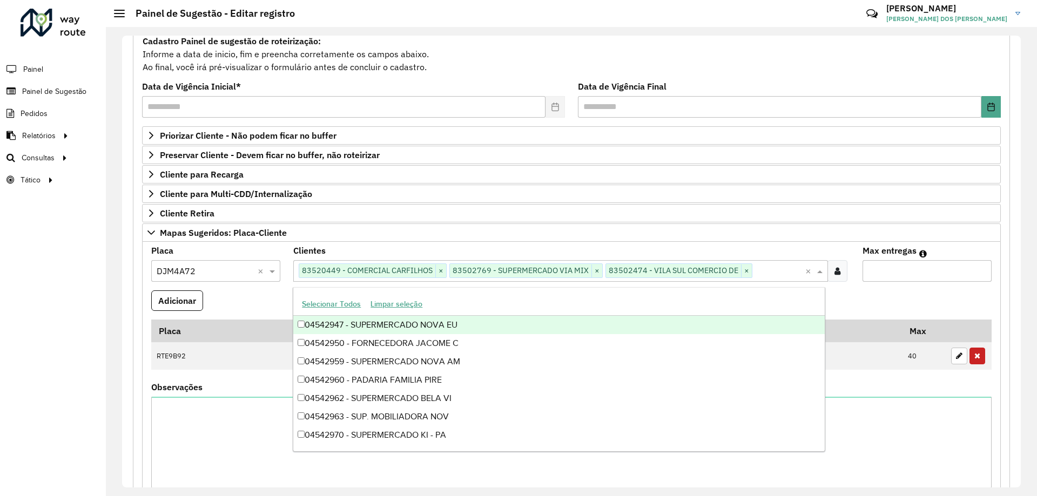
click at [929, 271] on input "Max entregas" at bounding box center [927, 271] width 129 height 22
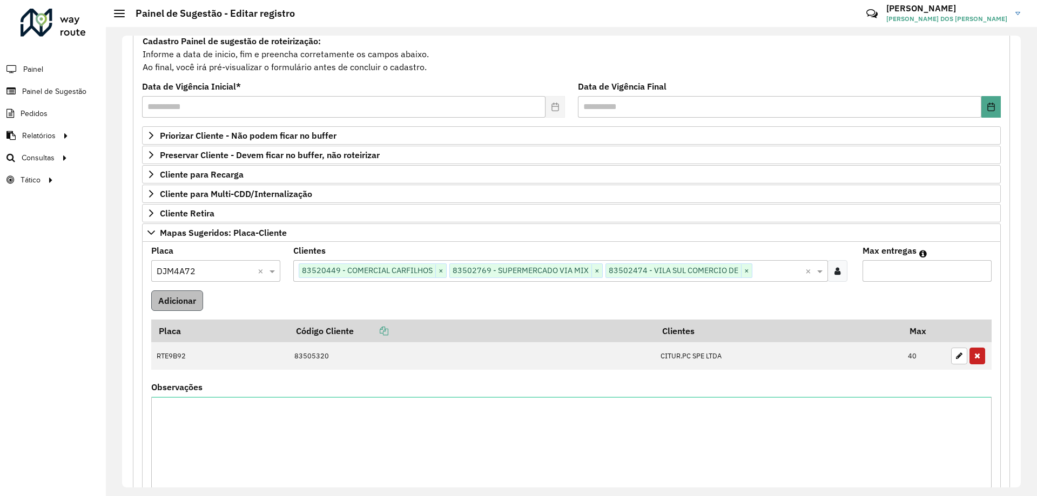
type input "*"
click at [189, 300] on button "Adicionar" at bounding box center [177, 301] width 52 height 21
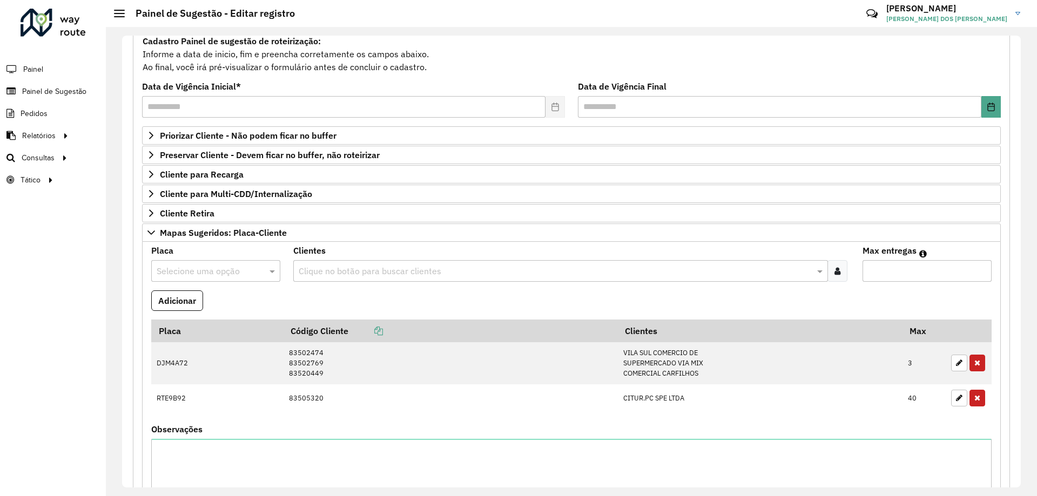
scroll to position [212, 0]
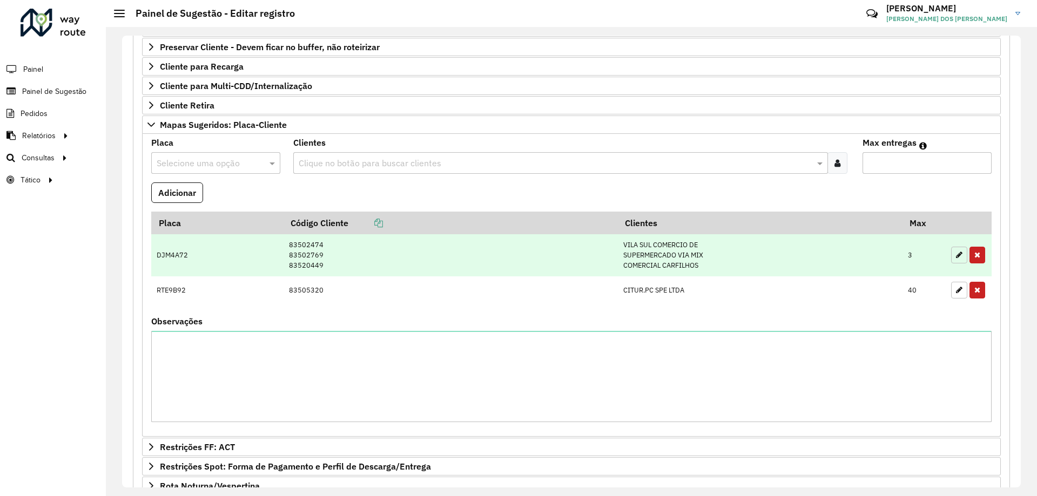
click at [951, 254] on button "button" at bounding box center [959, 255] width 16 height 17
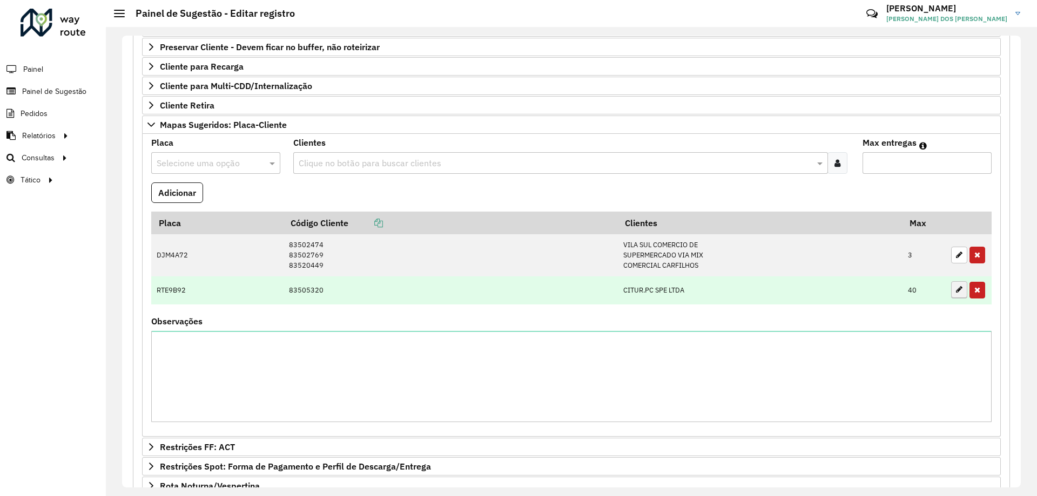
type input "*"
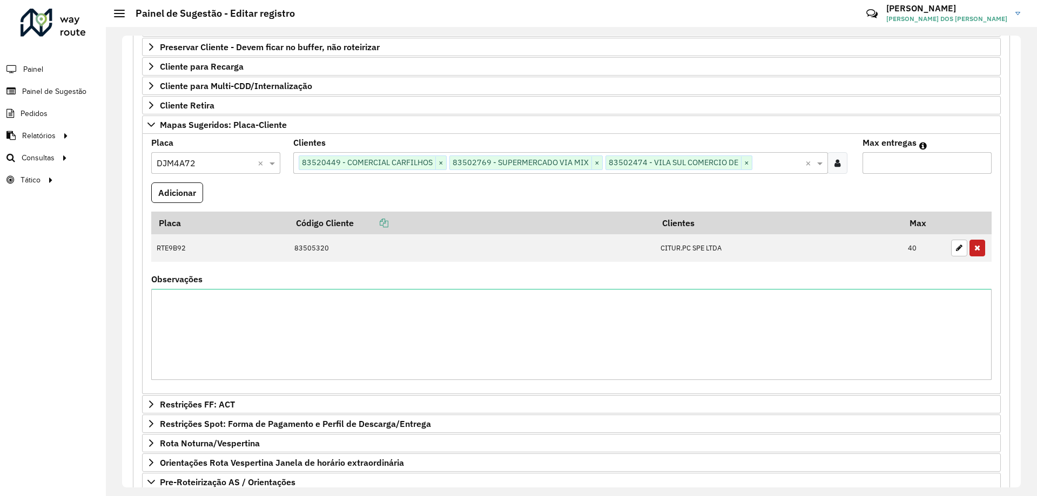
click at [235, 165] on input "text" at bounding box center [205, 163] width 97 height 13
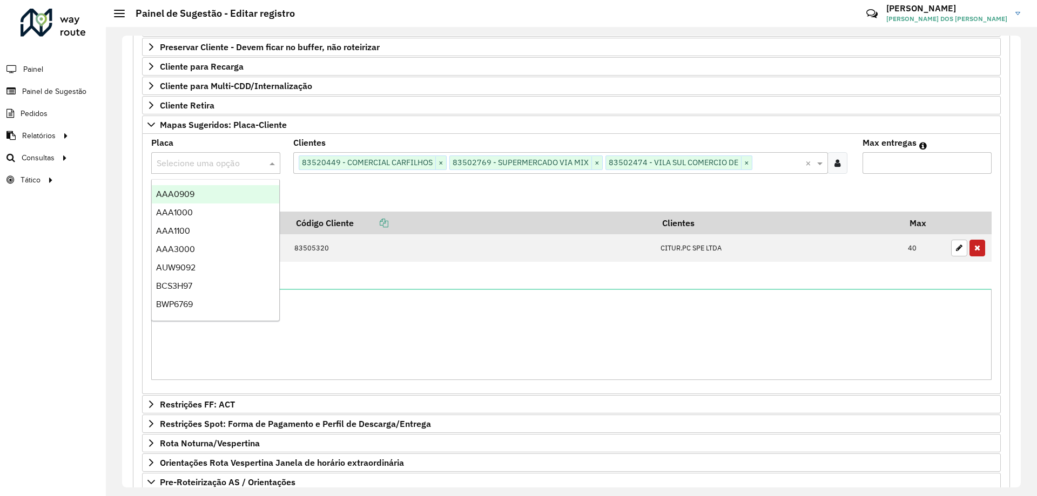
click at [236, 163] on input "text" at bounding box center [205, 163] width 97 height 13
paste input "*******"
type input "*******"
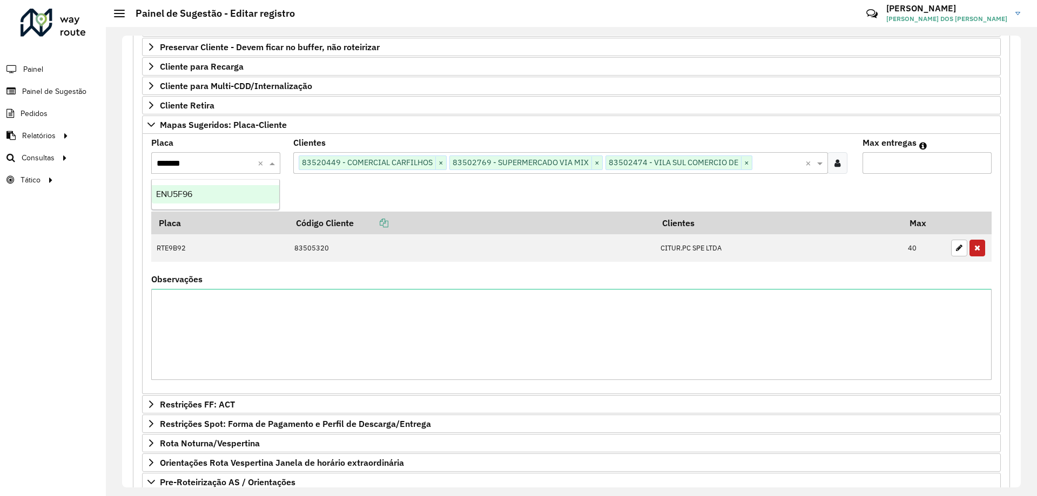
click at [222, 194] on div "ENU5F96" at bounding box center [215, 194] width 127 height 18
click at [193, 198] on button "Adicionar" at bounding box center [177, 193] width 52 height 21
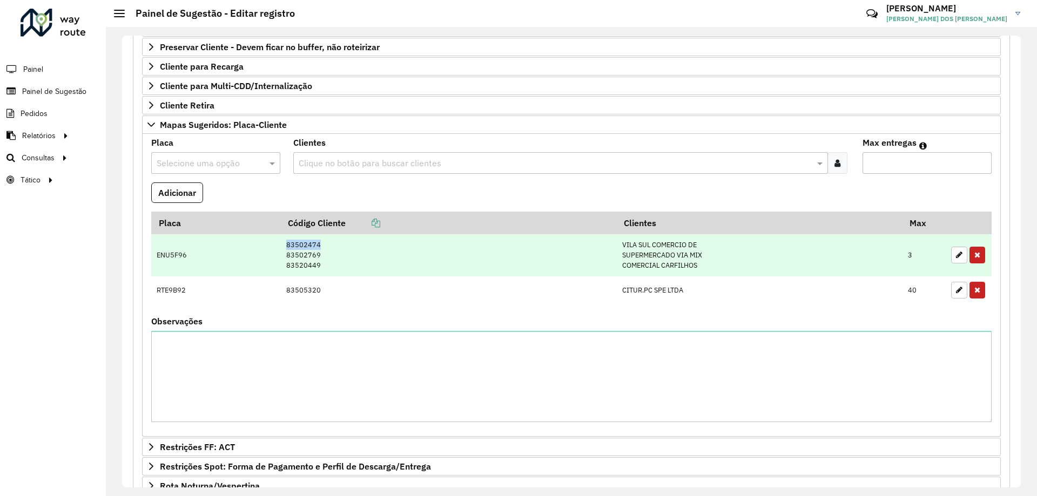
drag, startPoint x: 319, startPoint y: 244, endPoint x: 280, endPoint y: 243, distance: 38.4
click at [281, 243] on td "83502474 83502769 83520449" at bounding box center [448, 255] width 335 height 42
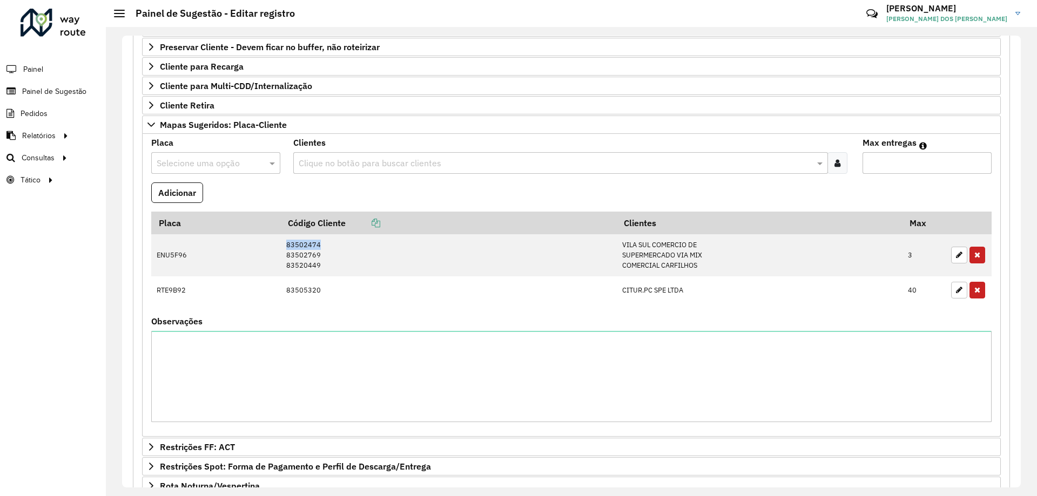
copy td "83502474"
click at [305, 364] on textarea "Observações" at bounding box center [571, 376] width 840 height 91
paste textarea "********"
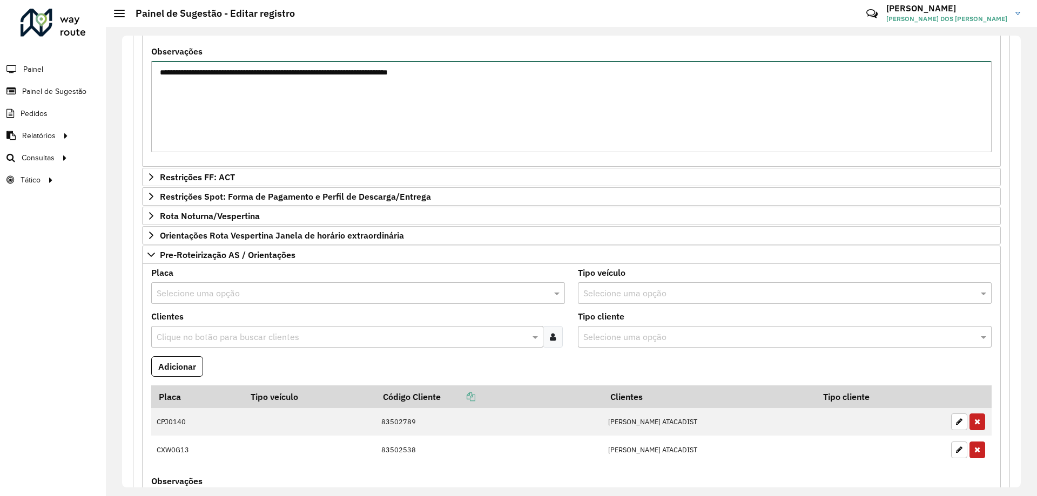
scroll to position [677, 0]
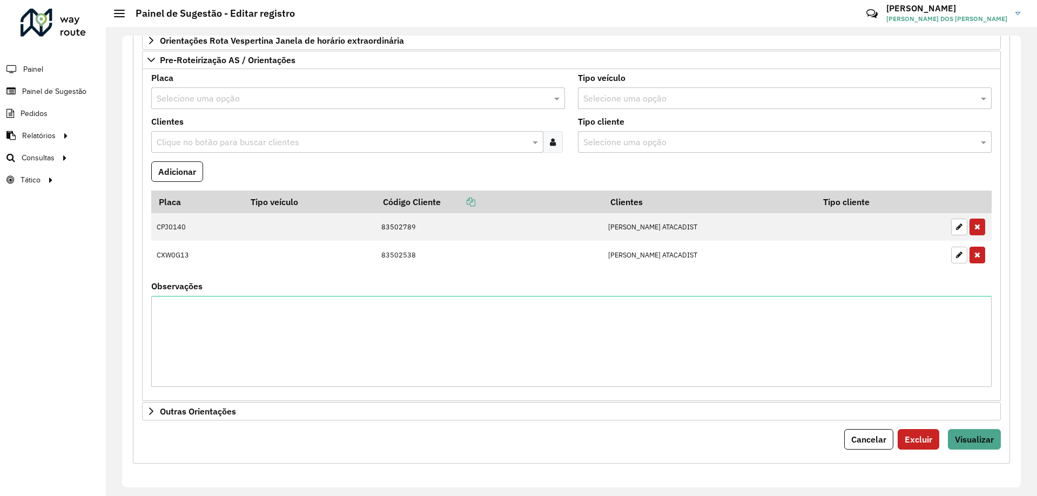
type textarea "**********"
click at [979, 437] on span "Visualizar" at bounding box center [974, 439] width 39 height 11
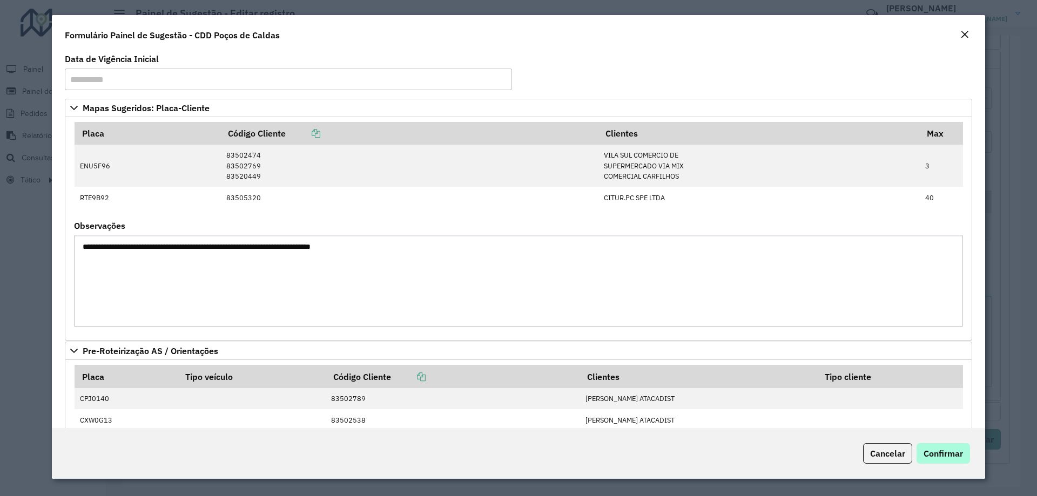
scroll to position [54, 0]
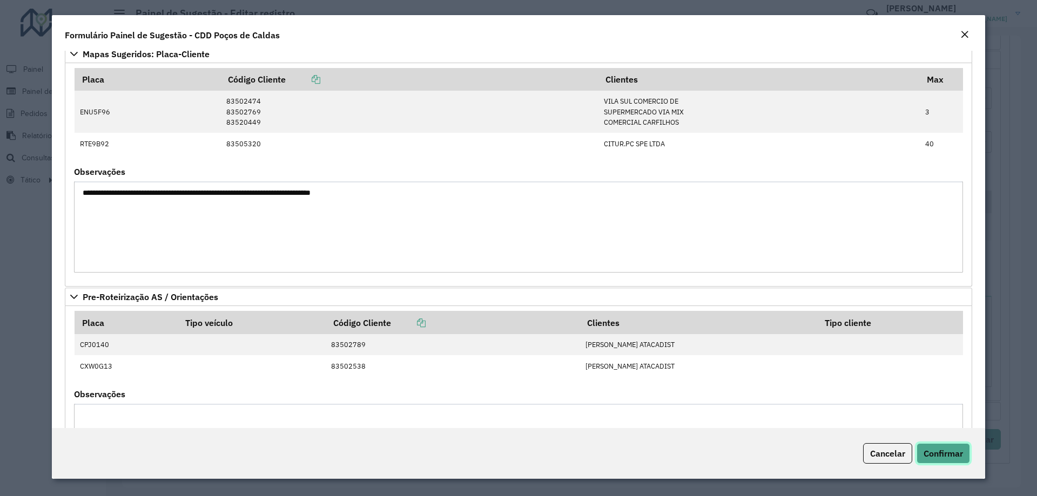
click at [942, 446] on button "Confirmar" at bounding box center [943, 453] width 53 height 21
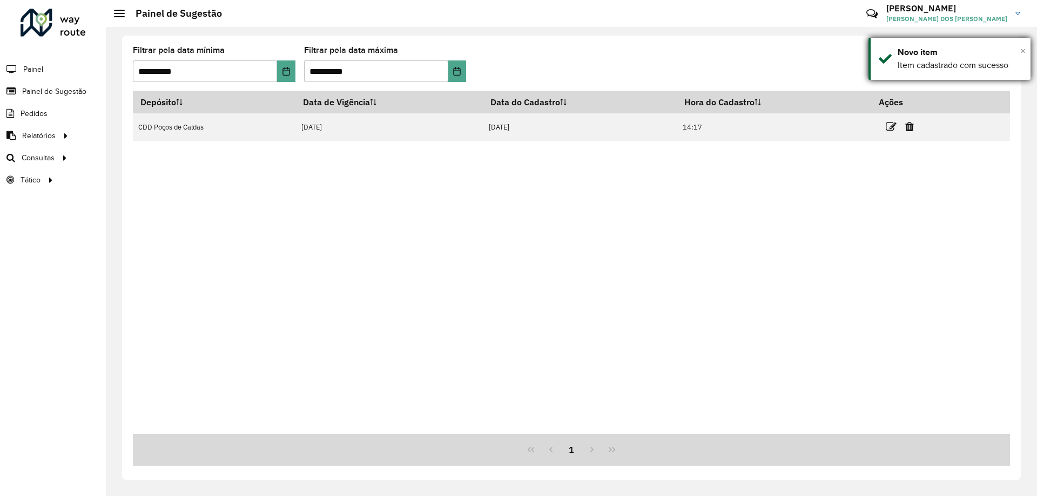
click at [1021, 47] on span "×" at bounding box center [1022, 51] width 5 height 12
